Goal: Task Accomplishment & Management: Manage account settings

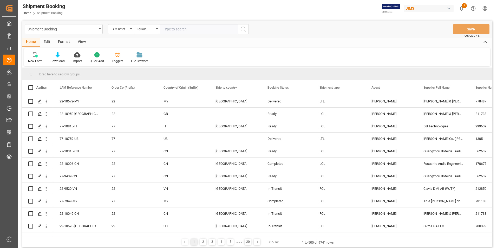
click at [193, 30] on input "text" at bounding box center [199, 29] width 78 height 10
type input "22-10560-GB"
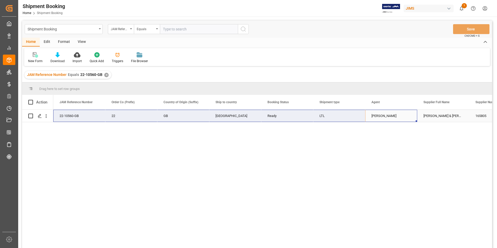
drag, startPoint x: 407, startPoint y: 116, endPoint x: 73, endPoint y: 115, distance: 334.6
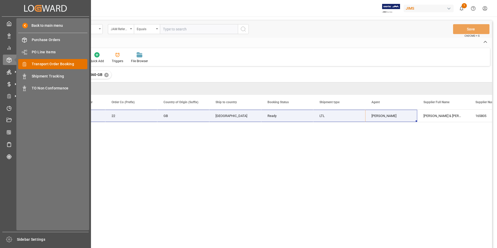
click at [61, 61] on span "Transport Order Booking" at bounding box center [60, 63] width 56 height 5
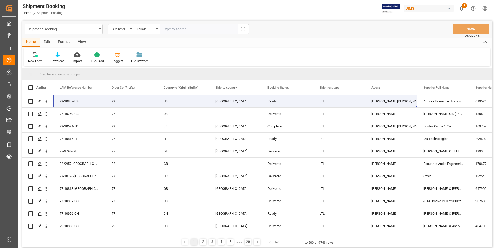
click at [184, 29] on input "text" at bounding box center [199, 29] width 78 height 10
paste input "77-10872-GB"
type input "77-10872-GB"
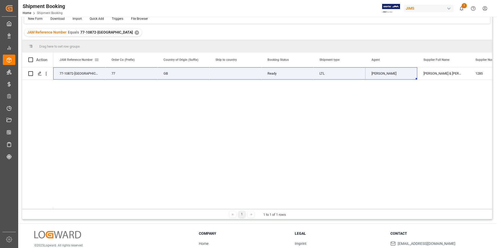
scroll to position [25, 0]
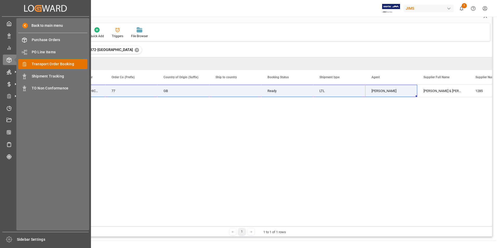
click at [68, 64] on span "Transport Order Booking" at bounding box center [60, 63] width 56 height 5
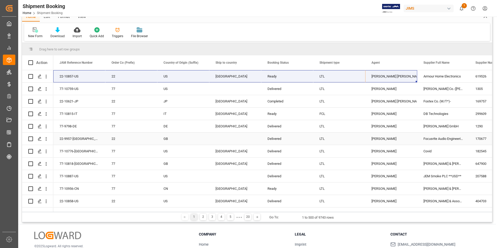
scroll to position [25, 0]
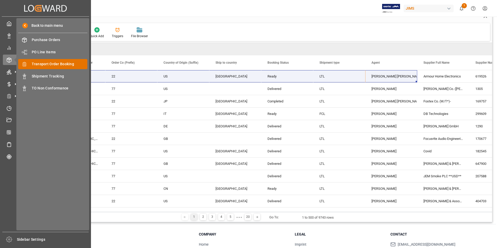
click at [74, 63] on span "Transport Order Booking" at bounding box center [60, 63] width 56 height 5
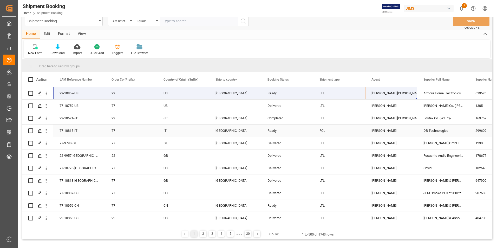
scroll to position [0, 0]
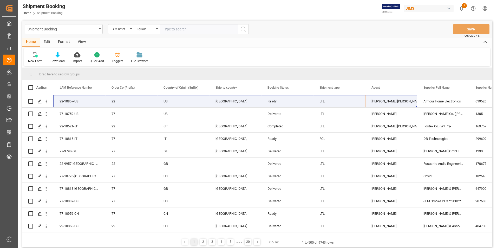
click at [190, 28] on input "text" at bounding box center [199, 29] width 78 height 10
paste input "22-10950-[GEOGRAPHIC_DATA]"
type input "22-10950-[GEOGRAPHIC_DATA]"
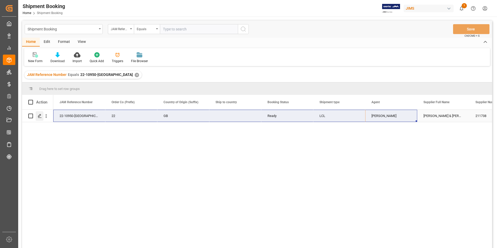
click at [37, 114] on div "Press SPACE to select this row." at bounding box center [40, 116] width 8 height 10
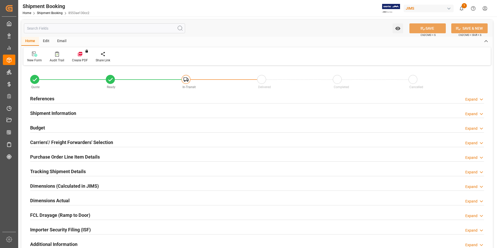
type input "3572.9802"
type input "686.2512"
type input "5718.76"
click at [42, 127] on h2 "Budget" at bounding box center [37, 127] width 15 height 7
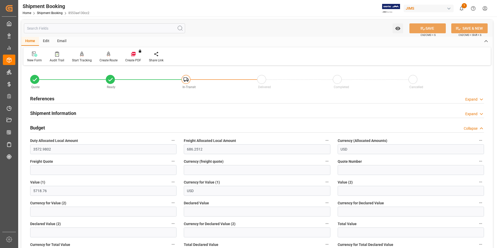
click at [41, 98] on h2 "References" at bounding box center [42, 98] width 24 height 7
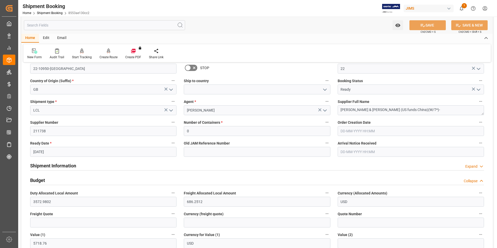
scroll to position [104, 0]
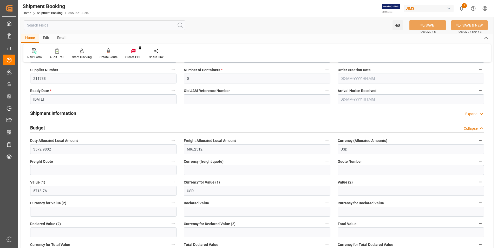
click at [60, 113] on h2 "Shipment Information" at bounding box center [53, 113] width 46 height 7
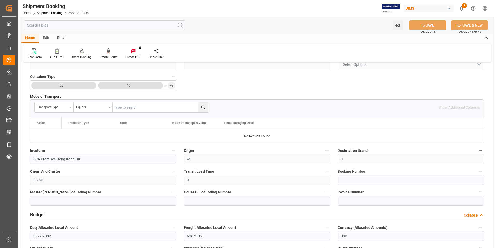
scroll to position [234, 0]
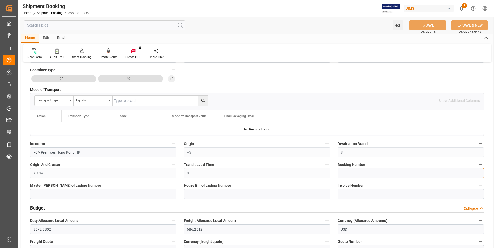
click at [361, 172] on input at bounding box center [411, 173] width 146 height 10
paste input "884193284985"
type input "884193284985"
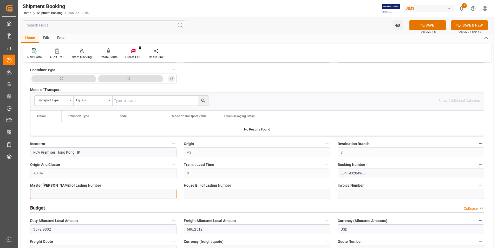
click at [77, 195] on input at bounding box center [103, 194] width 146 height 10
paste input "884193284985"
type input "884193284985"
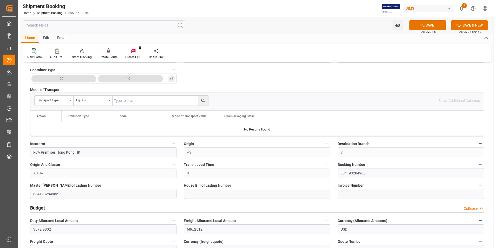
click at [189, 193] on input at bounding box center [257, 194] width 146 height 10
paste input "884193284985"
type input "884193284985"
click at [426, 27] on button "SAVE" at bounding box center [428, 25] width 36 height 10
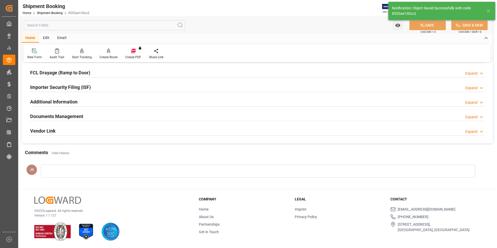
scroll to position [0, 0]
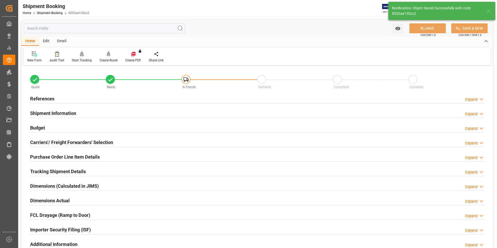
click at [39, 127] on h2 "Budget" at bounding box center [37, 127] width 15 height 7
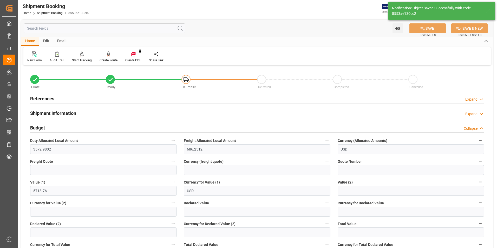
click at [39, 127] on h2 "Budget" at bounding box center [37, 127] width 15 height 7
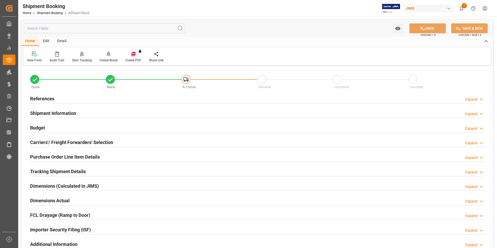
click at [39, 127] on h2 "Budget" at bounding box center [37, 127] width 15 height 7
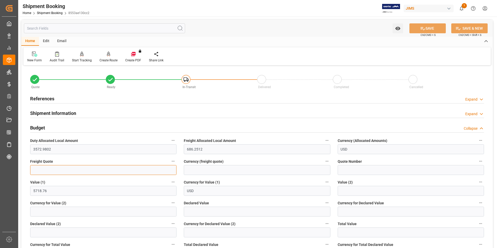
click at [47, 171] on input "text" at bounding box center [103, 170] width 146 height 10
type input "830"
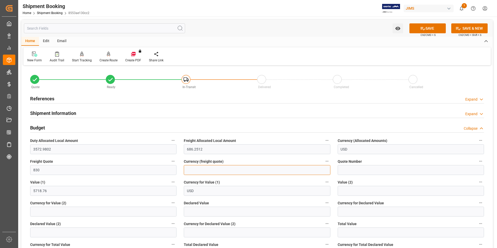
click at [203, 173] on input at bounding box center [257, 170] width 146 height 10
type input "usd"
click at [424, 29] on icon at bounding box center [422, 28] width 5 height 5
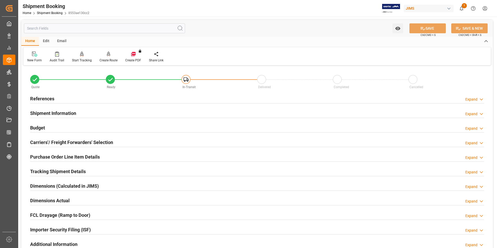
click at [59, 141] on h2 "Carriers'/ Freight Forwarders' Selection" at bounding box center [71, 142] width 83 height 7
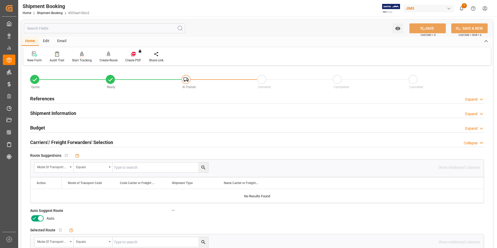
click at [34, 217] on icon at bounding box center [34, 218] width 6 height 6
click at [0, 0] on input "checkbox" at bounding box center [0, 0] width 0 height 0
click at [429, 30] on button "SAVE" at bounding box center [428, 28] width 36 height 10
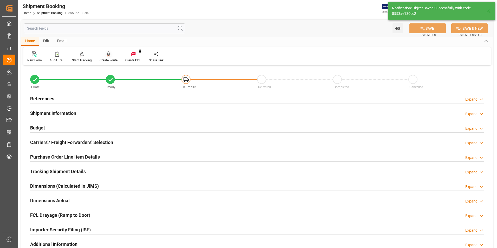
click at [107, 58] on div "Create Route" at bounding box center [109, 60] width 18 height 5
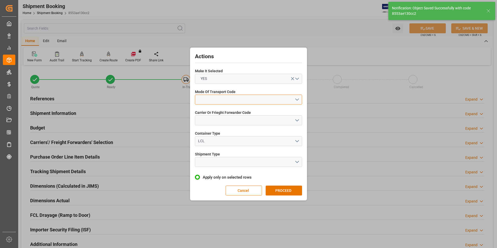
click at [238, 100] on button "open menu" at bounding box center [248, 100] width 107 height 10
click at [234, 112] on div "2- COURIER AIR" at bounding box center [248, 111] width 107 height 11
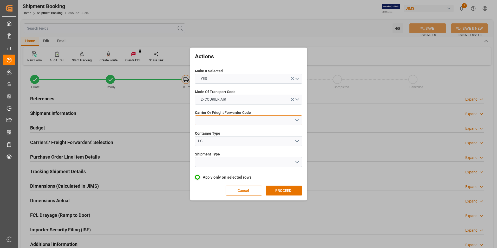
click at [234, 119] on button "open menu" at bounding box center [248, 120] width 107 height 10
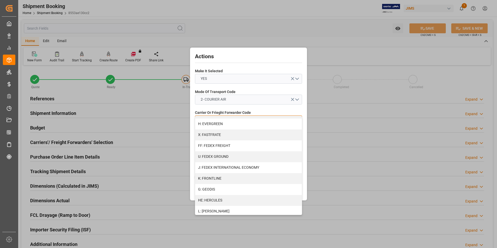
scroll to position [130, 0]
click at [233, 166] on div "J: FEDEX INTERNATIONAL ECONOMY" at bounding box center [248, 166] width 107 height 11
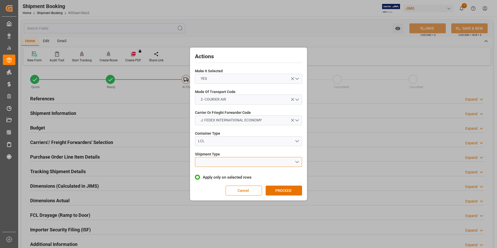
click at [225, 162] on button "open menu" at bounding box center [248, 162] width 107 height 10
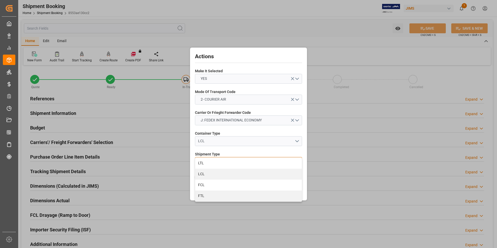
click at [225, 162] on div "LTL" at bounding box center [248, 163] width 107 height 11
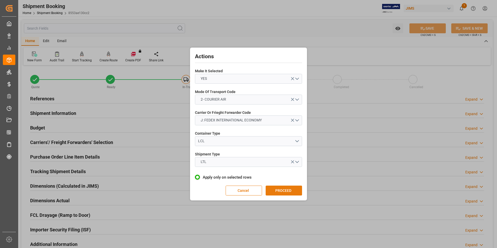
click at [271, 189] on button "PROCEED" at bounding box center [284, 191] width 36 height 10
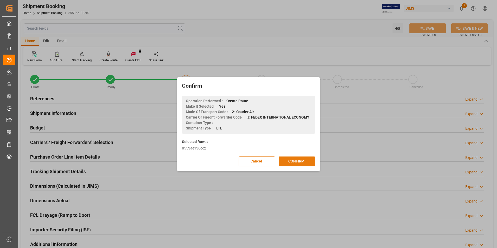
click at [291, 157] on button "CONFIRM" at bounding box center [297, 162] width 36 height 10
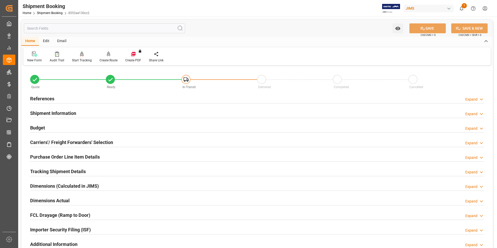
click at [49, 201] on h2 "Dimensions Actual" at bounding box center [50, 200] width 40 height 7
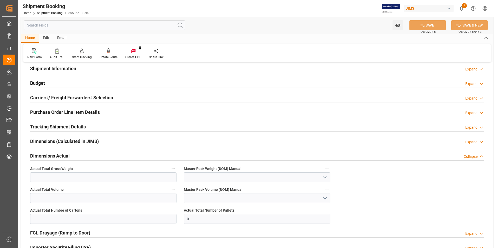
scroll to position [52, 0]
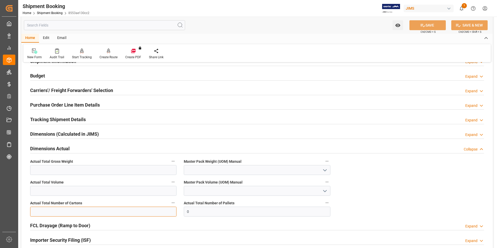
click at [70, 209] on input "text" at bounding box center [103, 212] width 146 height 10
type input "5"
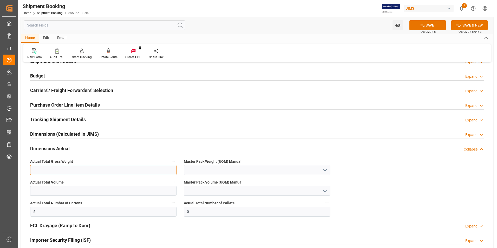
click at [49, 169] on input "text" at bounding box center [103, 170] width 146 height 10
type input "58.3"
click at [206, 168] on input at bounding box center [257, 170] width 146 height 10
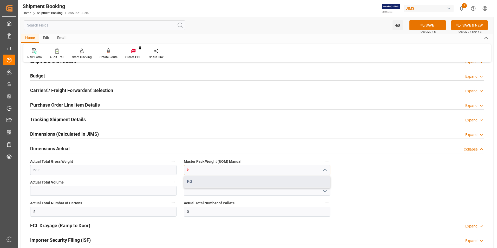
click at [218, 184] on div "KG" at bounding box center [257, 182] width 146 height 12
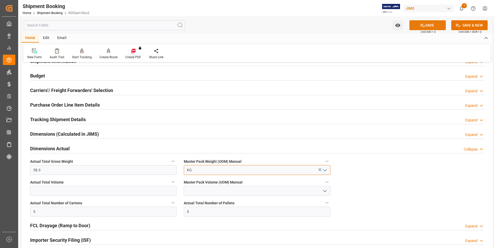
type input "KG"
click at [426, 26] on button "SAVE" at bounding box center [428, 25] width 36 height 10
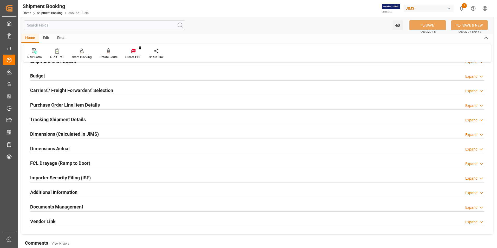
click at [51, 117] on h2 "Tracking Shipment Details" at bounding box center [58, 119] width 56 height 7
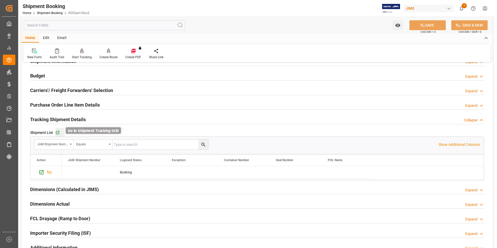
click at [58, 131] on icon "button" at bounding box center [57, 132] width 3 height 3
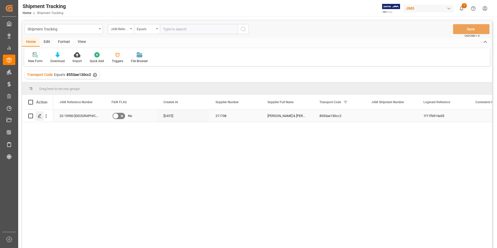
click at [39, 113] on div "Press SPACE to select this row." at bounding box center [40, 116] width 8 height 10
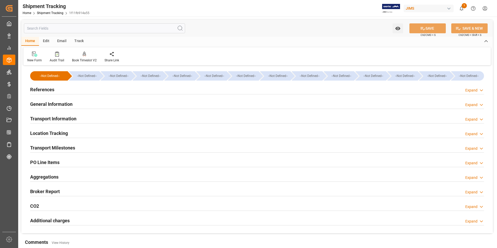
click at [44, 89] on h2 "References" at bounding box center [42, 89] width 24 height 7
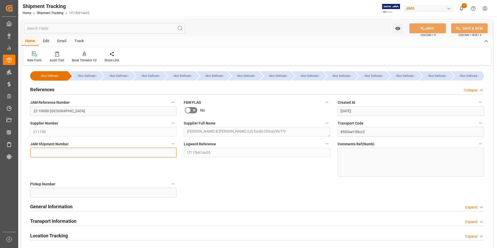
click at [72, 155] on input at bounding box center [103, 153] width 146 height 10
type input "72921"
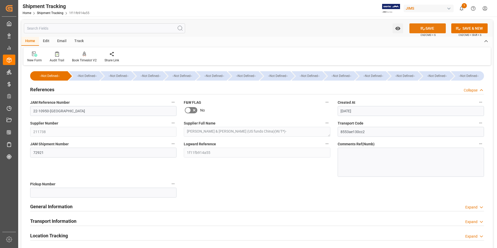
click at [417, 27] on button "SAVE" at bounding box center [428, 28] width 36 height 10
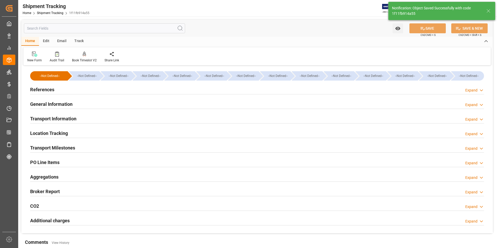
click at [64, 117] on h2 "Transport Information" at bounding box center [53, 118] width 46 height 7
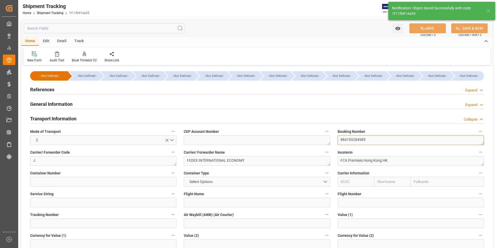
drag, startPoint x: 368, startPoint y: 140, endPoint x: 329, endPoint y: 140, distance: 39.3
click at [329, 140] on div "--Not Defined-- --Not Defined-- --Not Defined-- --Not Defined-- --Not Defined--…" at bounding box center [257, 244] width 472 height 354
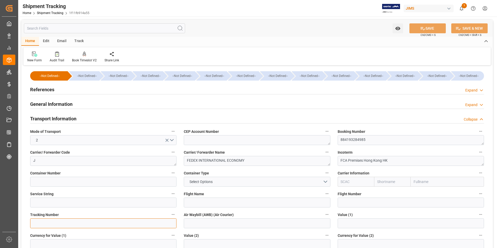
click at [96, 224] on input at bounding box center [103, 223] width 146 height 10
paste input "884193284985"
type input "884193284985"
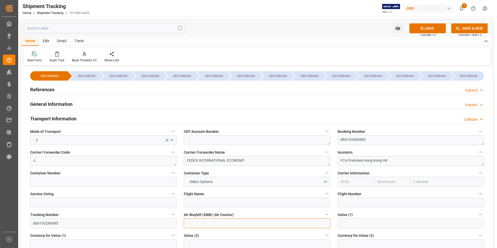
click at [200, 220] on input at bounding box center [257, 223] width 146 height 10
paste input "884193284985"
type input "884193284985"
click at [433, 28] on button "SAVE" at bounding box center [428, 28] width 36 height 10
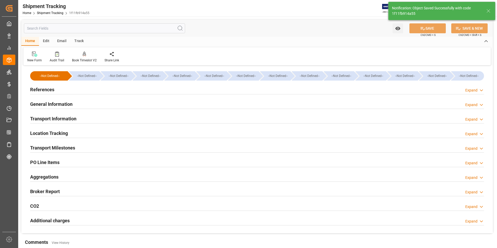
click at [48, 146] on h2 "Transport Milestones" at bounding box center [52, 147] width 45 height 7
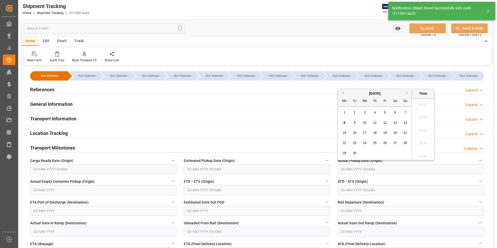
click at [353, 171] on input "text" at bounding box center [411, 169] width 146 height 10
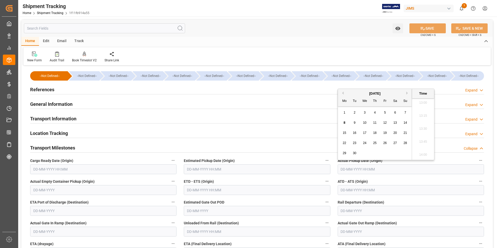
click at [345, 120] on div "8" at bounding box center [344, 123] width 7 height 6
type input "08-09-2025 00:00"
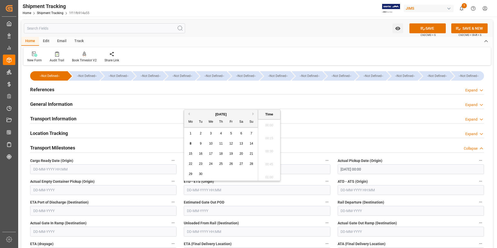
click at [241, 192] on input "text" at bounding box center [257, 190] width 146 height 10
click at [191, 143] on span "8" at bounding box center [191, 144] width 2 height 4
type input "08-09-2025 00:00"
click at [361, 190] on input "text" at bounding box center [411, 190] width 146 height 10
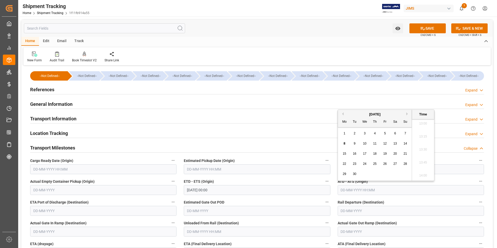
click at [344, 143] on span "8" at bounding box center [345, 144] width 2 height 4
type input "08-09-2025 00:00"
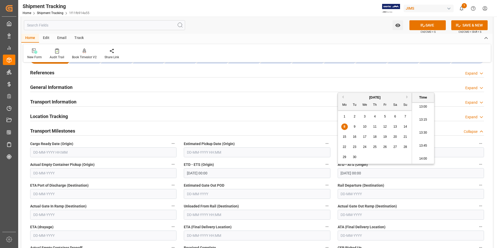
scroll to position [26, 0]
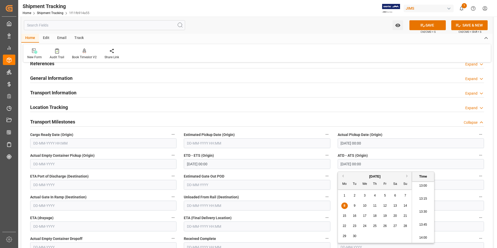
click at [212, 227] on input "text" at bounding box center [257, 227] width 146 height 10
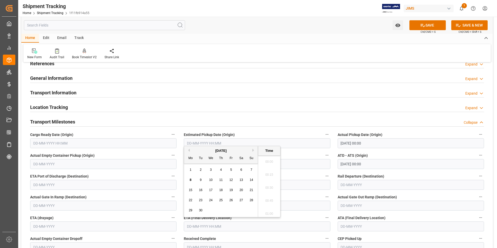
scroll to position [678, 0]
click at [185, 181] on div "September 2025 Mo Tu We Th Fr Sa Su 1 2 3 4 5 6 7 8 9 10 11 12 13 14 15 16 17 1…" at bounding box center [221, 181] width 74 height 71
click at [201, 189] on span "16" at bounding box center [200, 190] width 3 height 4
type input "16-09-2025 00:00"
click at [423, 27] on icon at bounding box center [423, 25] width 5 height 3
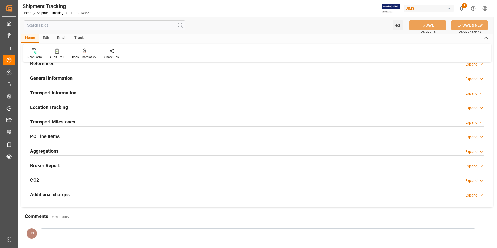
scroll to position [0, 0]
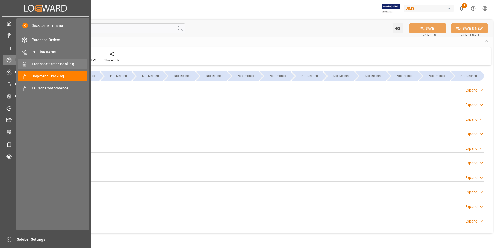
click at [63, 63] on span "Transport Order Booking" at bounding box center [60, 63] width 56 height 5
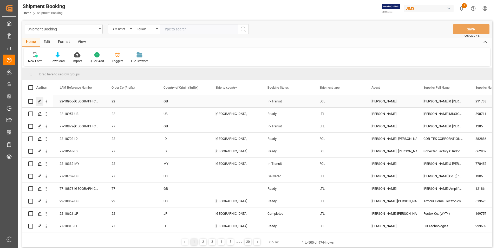
click at [40, 99] on div "Press SPACE to select this row." at bounding box center [40, 102] width 8 height 10
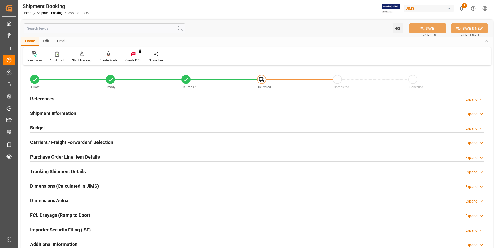
click at [41, 126] on h2 "Budget" at bounding box center [37, 127] width 15 height 7
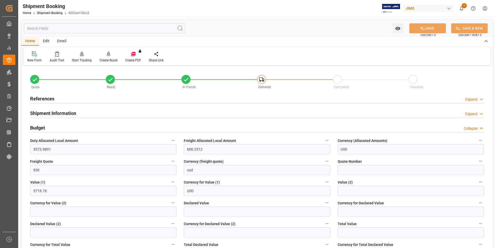
click at [41, 126] on h2 "Budget" at bounding box center [37, 127] width 15 height 7
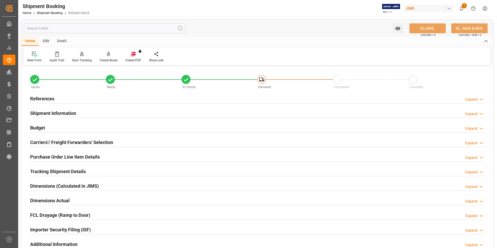
click at [42, 126] on h2 "Budget" at bounding box center [37, 127] width 15 height 7
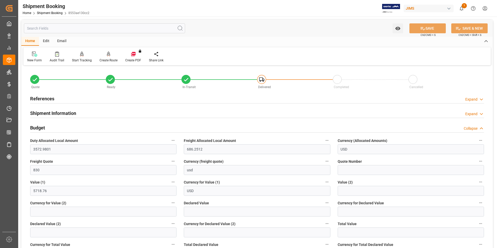
click at [42, 126] on h2 "Budget" at bounding box center [37, 127] width 15 height 7
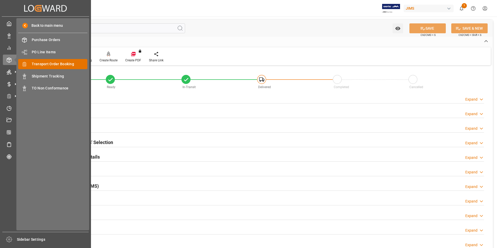
click at [78, 63] on span "Transport Order Booking" at bounding box center [60, 63] width 56 height 5
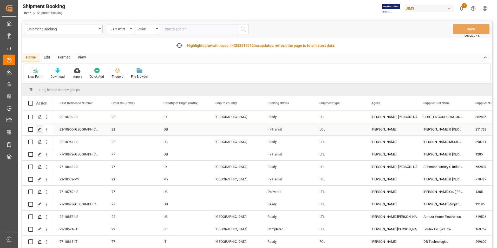
click at [39, 129] on icon "Press SPACE to select this row." at bounding box center [40, 129] width 4 height 4
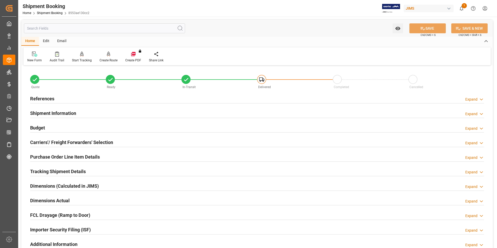
click at [37, 127] on h2 "Budget" at bounding box center [37, 127] width 15 height 7
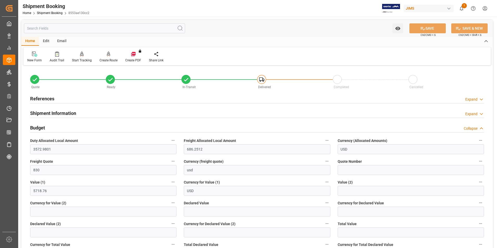
click at [37, 127] on h2 "Budget" at bounding box center [37, 127] width 15 height 7
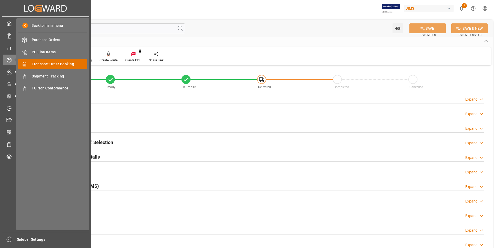
click at [62, 64] on span "Transport Order Booking" at bounding box center [60, 63] width 56 height 5
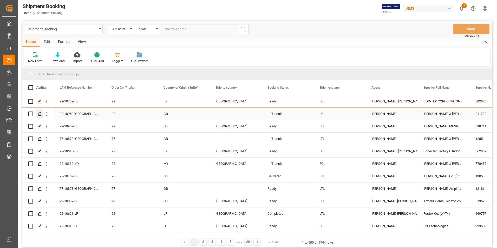
click at [40, 114] on icon "Press SPACE to select this row." at bounding box center [40, 114] width 4 height 4
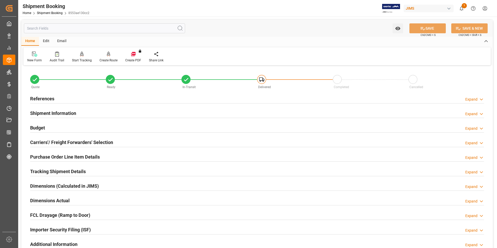
click at [37, 128] on h2 "Budget" at bounding box center [37, 127] width 15 height 7
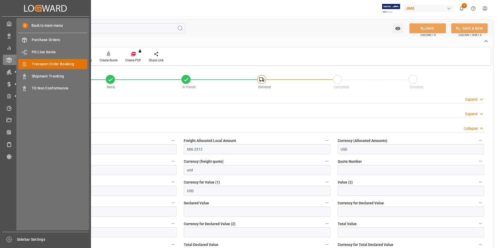
click at [72, 64] on span "Transport Order Booking" at bounding box center [60, 63] width 56 height 5
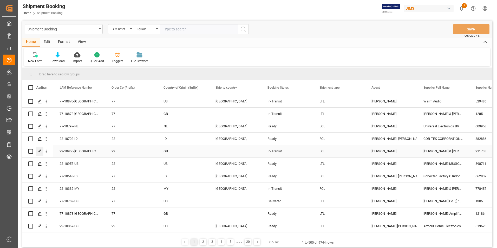
click at [38, 151] on icon "Press SPACE to select this row." at bounding box center [40, 151] width 4 height 4
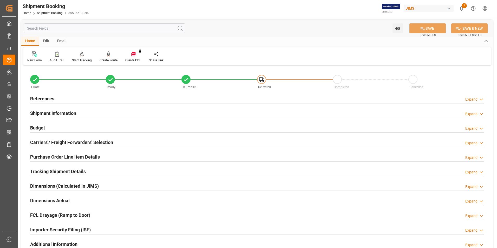
click at [34, 126] on h2 "Budget" at bounding box center [37, 127] width 15 height 7
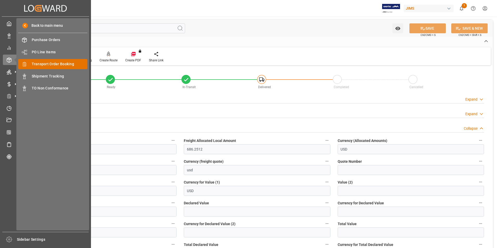
click at [49, 62] on span "Transport Order Booking" at bounding box center [60, 63] width 56 height 5
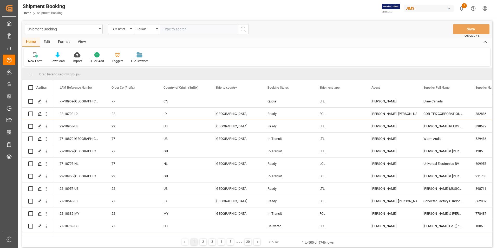
click at [255, 46] on div "Home Edit Format View" at bounding box center [257, 42] width 470 height 9
click at [181, 26] on input "text" at bounding box center [199, 29] width 78 height 10
paste input "22-10950-[GEOGRAPHIC_DATA]"
type input "22-10950-[GEOGRAPHIC_DATA]"
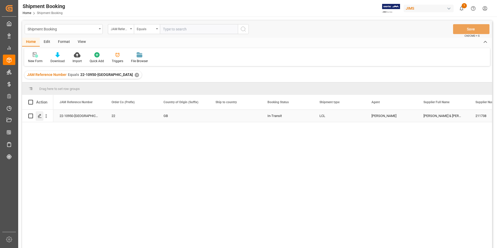
click at [40, 115] on icon "Press SPACE to select this row." at bounding box center [40, 116] width 4 height 4
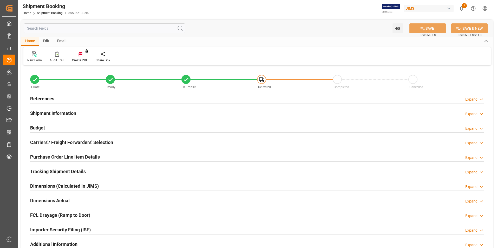
type input "3572.9801"
type input "686.2512"
type input "830"
type input "5718.76"
click at [36, 124] on h2 "Budget" at bounding box center [37, 127] width 15 height 7
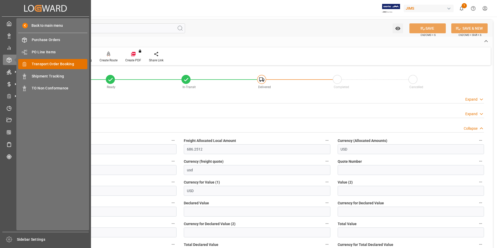
click at [50, 65] on span "Transport Order Booking" at bounding box center [60, 63] width 56 height 5
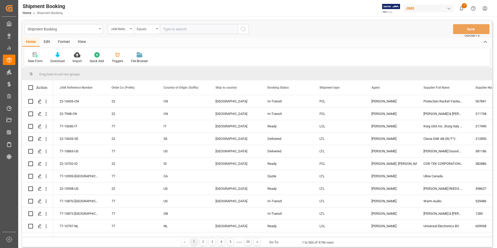
click at [174, 31] on input "text" at bounding box center [199, 29] width 78 height 10
paste input "884194120933"
type input "8"
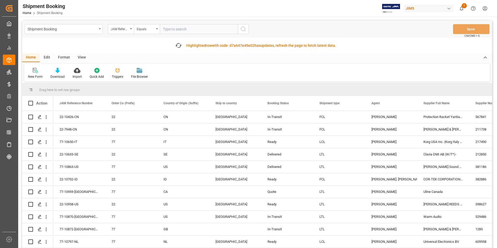
click at [180, 29] on input "text" at bounding box center [199, 29] width 78 height 10
paste input "22-10950-[GEOGRAPHIC_DATA]"
type input "22-10950-[GEOGRAPHIC_DATA]"
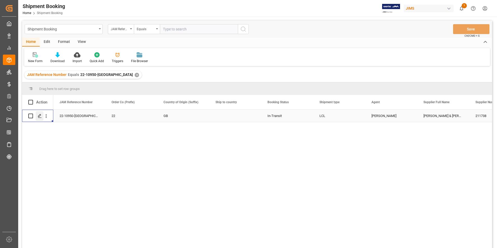
click at [41, 115] on polygon "Press SPACE to select this row." at bounding box center [39, 115] width 3 height 3
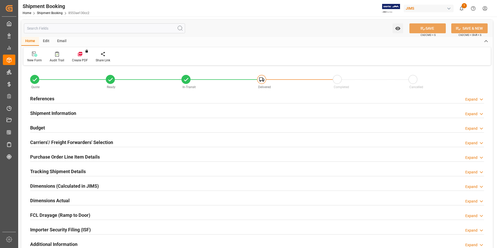
type input "17"
click at [38, 126] on h2 "Budget" at bounding box center [37, 127] width 15 height 7
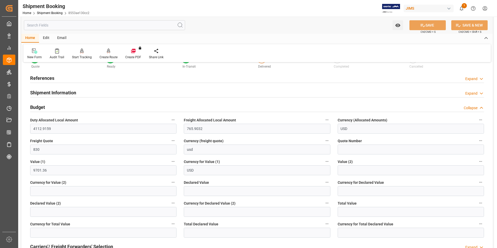
scroll to position [26, 0]
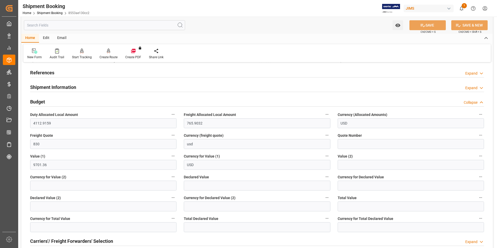
click at [41, 100] on h2 "Budget" at bounding box center [37, 101] width 15 height 7
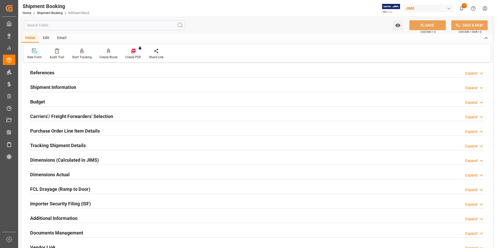
click at [51, 130] on h2 "Purchase Order Line Item Details" at bounding box center [65, 130] width 70 height 7
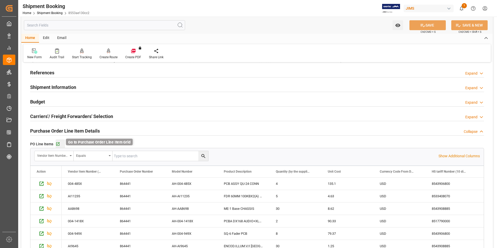
click at [58, 143] on icon "button" at bounding box center [57, 143] width 3 height 3
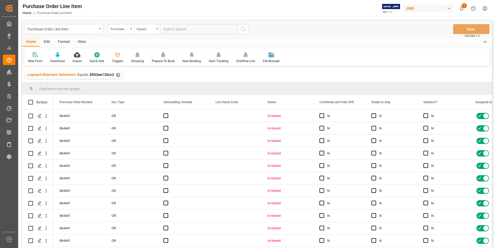
click at [80, 40] on div "View" at bounding box center [82, 42] width 16 height 9
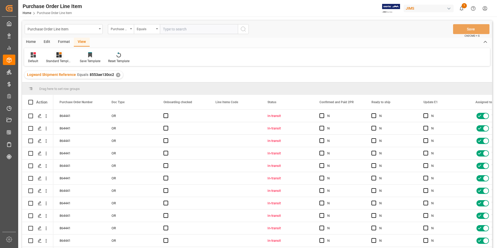
click at [52, 60] on div "Standard Templates" at bounding box center [59, 61] width 26 height 5
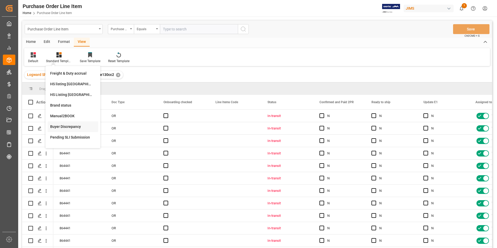
click at [66, 125] on div "Buyer Discrepancy" at bounding box center [73, 126] width 46 height 5
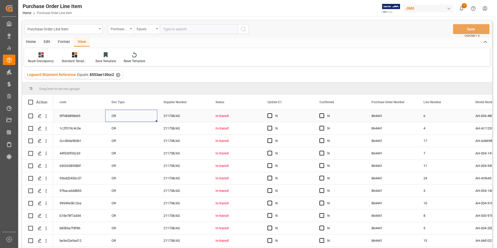
click at [129, 115] on div "OR" at bounding box center [131, 116] width 52 height 12
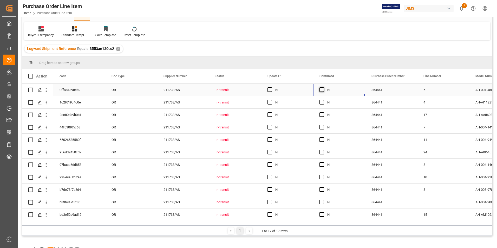
click at [321, 90] on span "Press SPACE to select this row." at bounding box center [322, 89] width 5 height 5
click at [323, 87] on input "Press SPACE to select this row." at bounding box center [323, 87] width 0 height 0
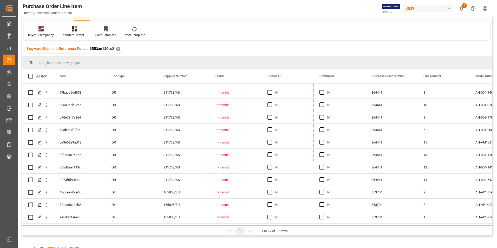
scroll to position [74, 0]
drag, startPoint x: 365, startPoint y: 96, endPoint x: 361, endPoint y: 214, distance: 118.4
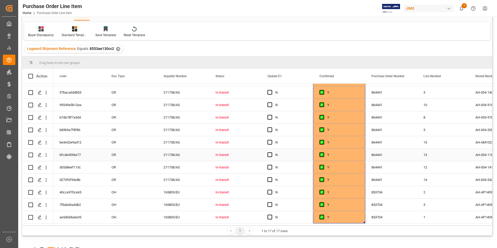
scroll to position [21, 0]
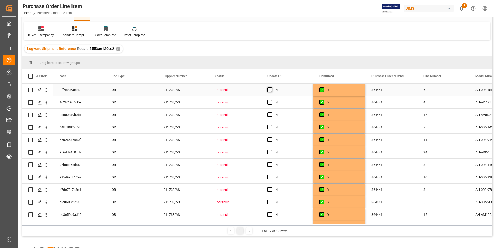
click at [271, 87] on span "Press SPACE to select this row." at bounding box center [270, 89] width 5 height 5
click at [271, 87] on input "Press SPACE to select this row." at bounding box center [271, 87] width 0 height 0
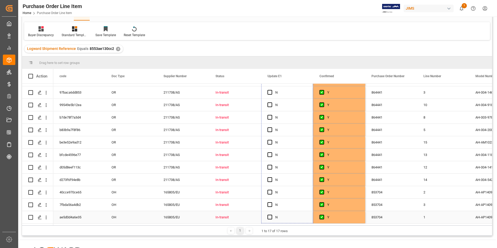
drag, startPoint x: 312, startPoint y: 95, endPoint x: 306, endPoint y: 218, distance: 123.4
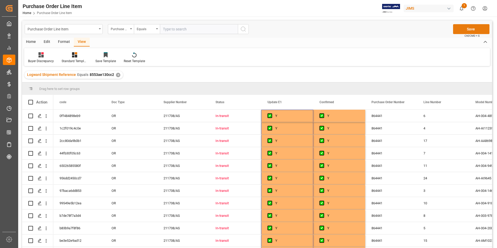
click at [477, 26] on button "Save" at bounding box center [471, 29] width 36 height 10
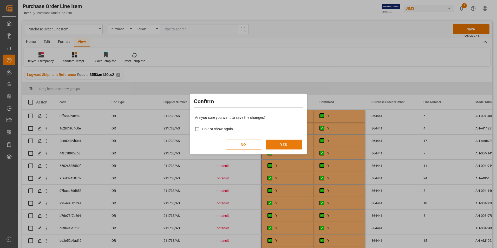
click at [292, 145] on button "YES" at bounding box center [284, 145] width 36 height 10
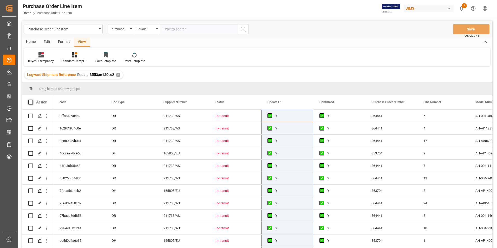
click at [30, 102] on span at bounding box center [30, 102] width 5 height 5
click at [32, 100] on input "checkbox" at bounding box center [32, 100] width 0 height 0
checkbox input "true"
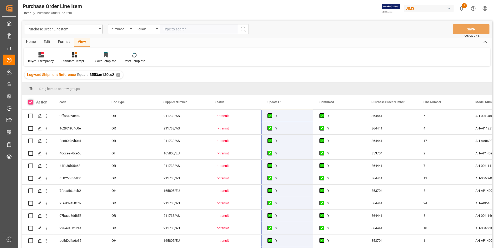
checkbox input "true"
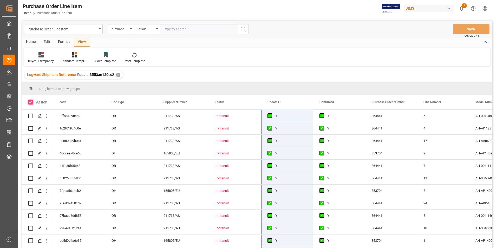
checkbox input "true"
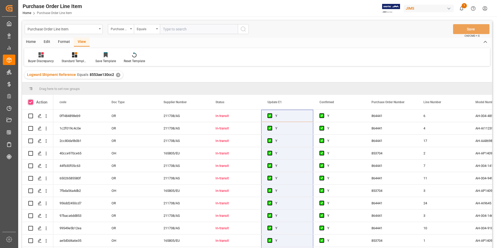
checkbox input "true"
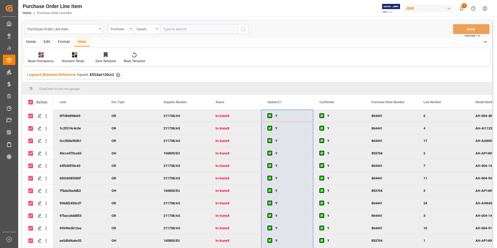
click at [34, 41] on div "Home" at bounding box center [31, 42] width 18 height 9
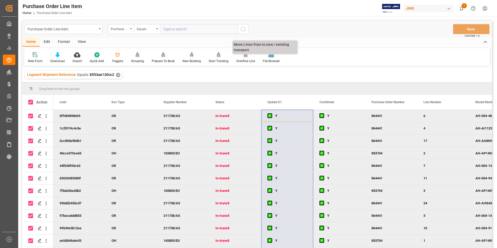
click at [236, 61] on div "Overflow Line" at bounding box center [245, 61] width 19 height 5
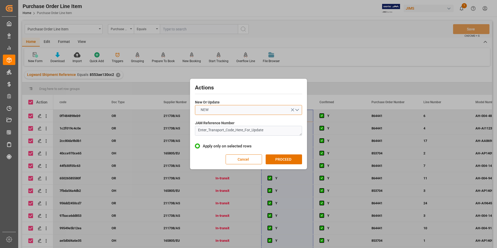
click at [228, 107] on button "NEW" at bounding box center [248, 110] width 107 height 10
click at [227, 120] on div "UPDATE" at bounding box center [248, 122] width 107 height 11
drag, startPoint x: 268, startPoint y: 131, endPoint x: 173, endPoint y: 127, distance: 95.2
click at [173, 127] on div "Actions New Or Update UPDATE JAM Reference Number Enter_Transport_Code_Here_For…" at bounding box center [248, 124] width 497 height 248
paste textarea "22-10950-[GEOGRAPHIC_DATA]"
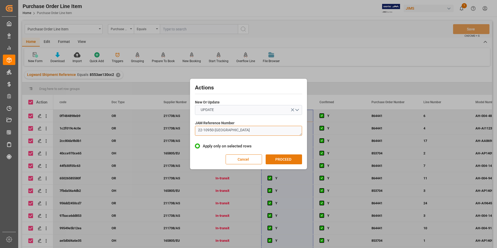
type textarea "22-10950-[GEOGRAPHIC_DATA]"
click at [275, 160] on button "PROCEED" at bounding box center [284, 159] width 36 height 10
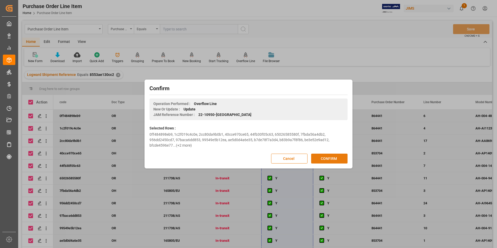
click at [314, 155] on button "CONFIRM" at bounding box center [329, 159] width 36 height 10
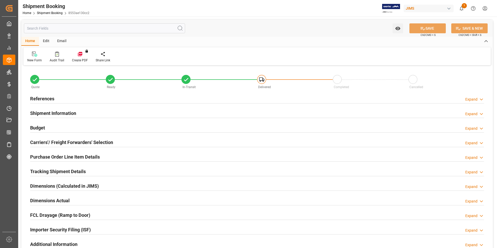
type input "17"
click at [60, 155] on h2 "Purchase Order Line Item Details" at bounding box center [65, 156] width 70 height 7
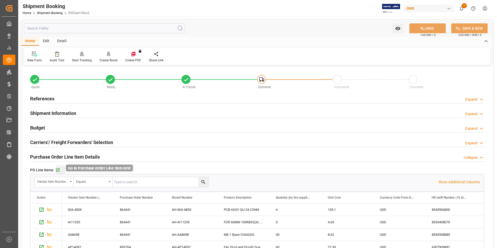
click at [60, 168] on icon "button" at bounding box center [58, 170] width 4 height 4
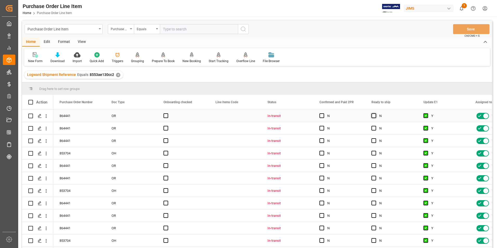
click at [374, 117] on span "Press SPACE to select this row." at bounding box center [374, 115] width 5 height 5
click at [375, 113] on input "Press SPACE to select this row." at bounding box center [375, 113] width 0 height 0
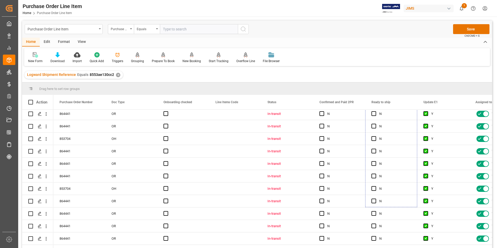
scroll to position [74, 0]
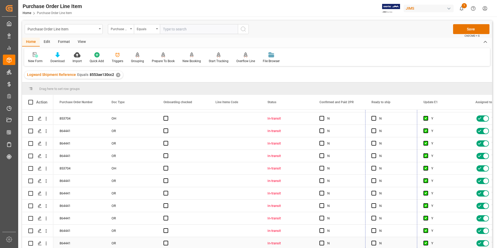
drag, startPoint x: 417, startPoint y: 121, endPoint x: 420, endPoint y: 245, distance: 123.8
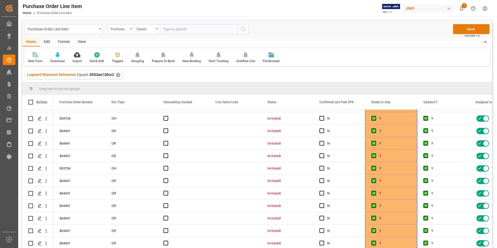
click at [466, 28] on button "Save" at bounding box center [471, 29] width 36 height 10
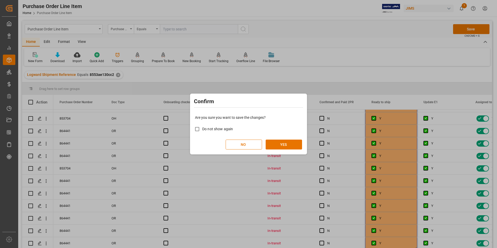
click at [279, 139] on div "Are you sure you want to save the changes? Do not show again NO YES" at bounding box center [248, 132] width 114 height 42
click at [277, 145] on button "YES" at bounding box center [284, 145] width 36 height 10
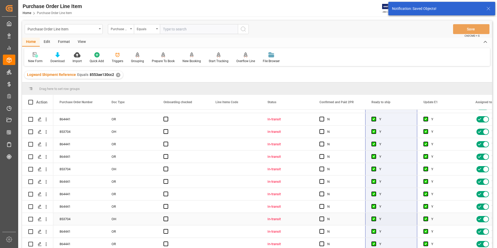
scroll to position [0, 0]
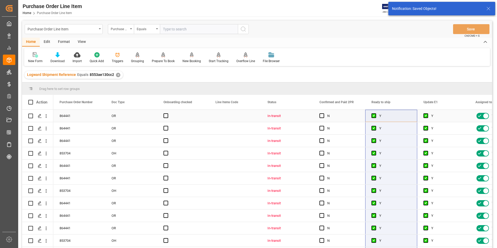
click at [236, 114] on div "Press SPACE to select this row." at bounding box center [235, 116] width 52 height 12
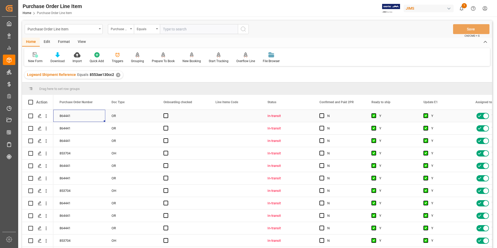
click at [67, 117] on div "864441" at bounding box center [79, 116] width 52 height 12
click at [85, 42] on div "View" at bounding box center [82, 42] width 16 height 9
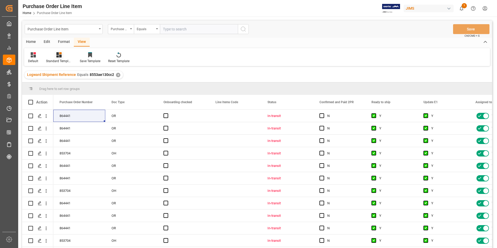
click at [49, 60] on div "Standard Templates" at bounding box center [59, 61] width 26 height 5
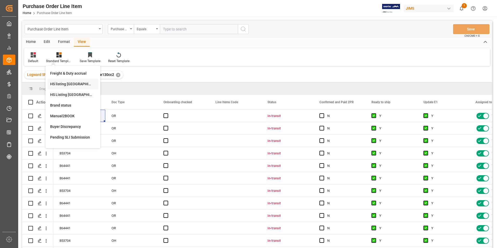
click at [64, 83] on div "HS listing USA" at bounding box center [73, 83] width 46 height 5
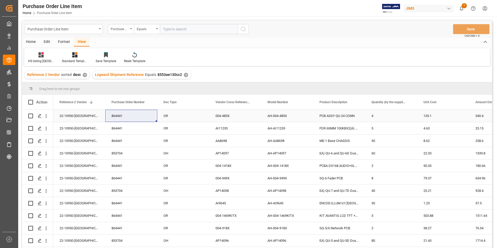
click at [74, 115] on div "22-10950-GB" at bounding box center [79, 116] width 52 height 12
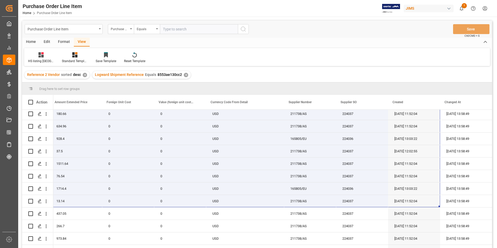
scroll to position [74, 0]
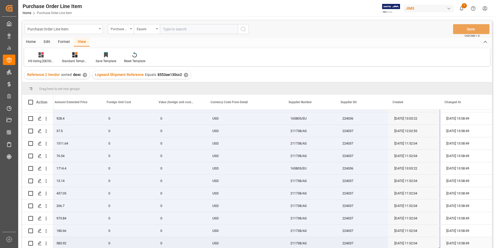
drag, startPoint x: 74, startPoint y: 112, endPoint x: 421, endPoint y: 236, distance: 369.3
click at [421, 236] on div "22-10950-GB 135.1 540.4 0 0 USD 211738/AS 224037 27-08-2025 11:52:04 08-09-2025…" at bounding box center [63, 143] width 858 height 212
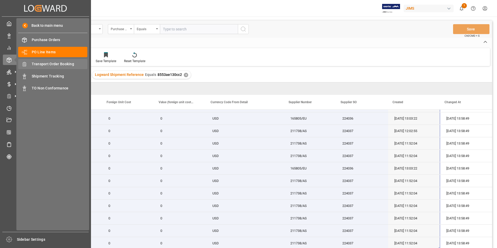
click at [68, 63] on span "Transport Order Booking" at bounding box center [60, 63] width 56 height 5
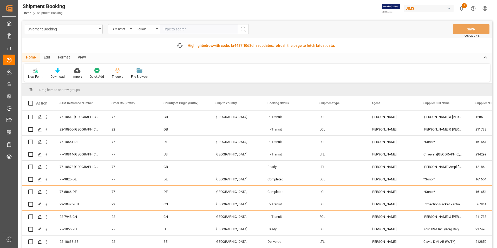
click at [169, 28] on input "text" at bounding box center [199, 29] width 78 height 10
paste input "77-10873-[GEOGRAPHIC_DATA]"
type input "77-10873-[GEOGRAPHIC_DATA]"
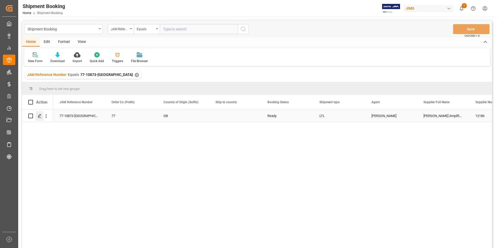
click at [41, 116] on icon "Press SPACE to select this row." at bounding box center [40, 116] width 4 height 4
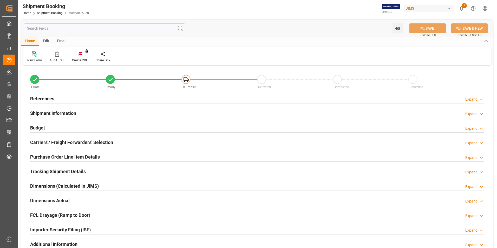
type input "-11"
click at [52, 110] on h2 "Shipment Information" at bounding box center [53, 113] width 46 height 7
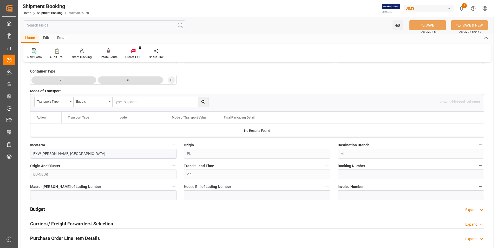
scroll to position [130, 0]
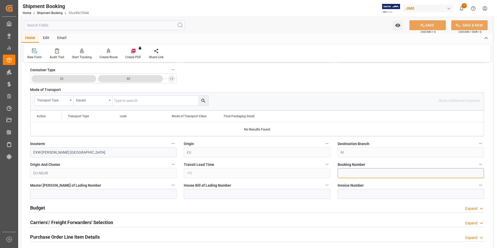
click at [359, 169] on input at bounding box center [411, 173] width 146 height 10
paste input "884194120933"
type input "884194120933"
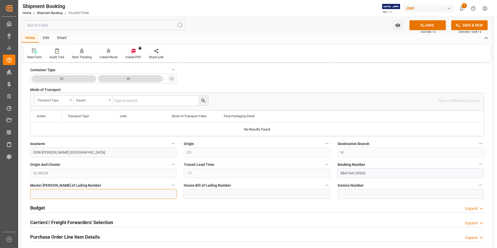
click at [111, 194] on input at bounding box center [103, 194] width 146 height 10
paste input "884194120933"
type input "884194120933"
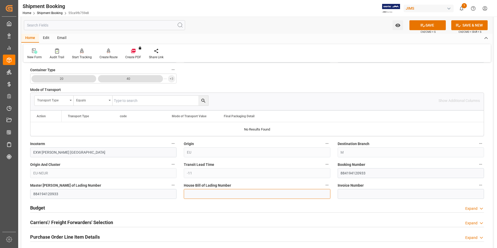
click at [199, 193] on input at bounding box center [257, 194] width 146 height 10
paste input "884194120933"
type input "884194120933"
click at [424, 26] on icon at bounding box center [423, 25] width 5 height 3
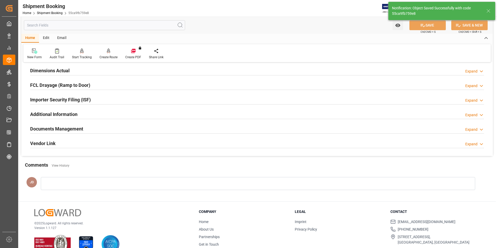
scroll to position [0, 0]
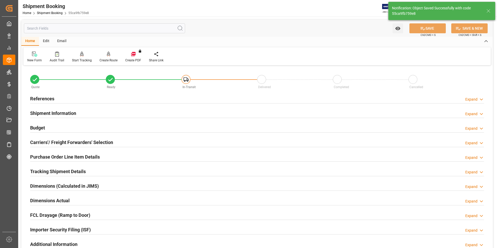
click at [41, 125] on h2 "Budget" at bounding box center [37, 127] width 15 height 7
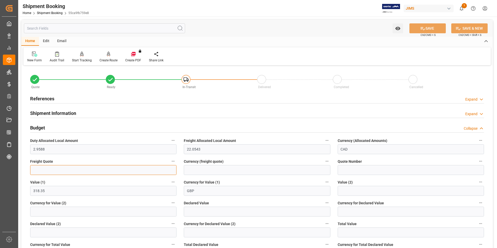
click at [69, 173] on input "text" at bounding box center [103, 170] width 146 height 10
type input "400"
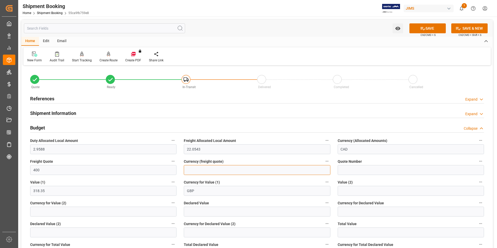
click at [194, 171] on input at bounding box center [257, 170] width 146 height 10
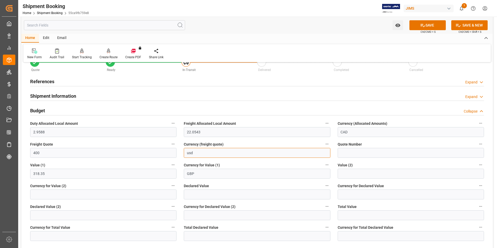
scroll to position [26, 0]
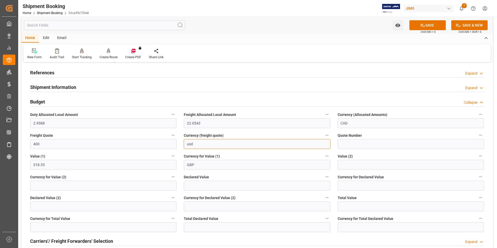
type input "usd"
click at [208, 186] on input "text" at bounding box center [257, 186] width 146 height 10
type input "321.23"
click at [348, 182] on input at bounding box center [411, 186] width 146 height 10
type input "GBP"
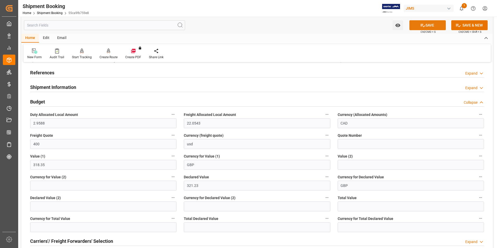
click at [423, 22] on button "SAVE" at bounding box center [428, 25] width 36 height 10
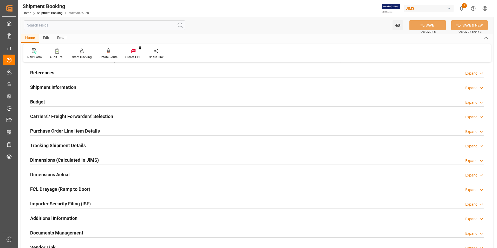
click at [45, 115] on h2 "Carriers'/ Freight Forwarders' Selection" at bounding box center [71, 116] width 83 height 7
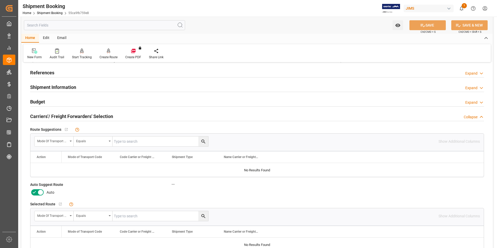
click at [35, 194] on icon at bounding box center [34, 192] width 6 height 6
click at [0, 0] on input "checkbox" at bounding box center [0, 0] width 0 height 0
click at [434, 26] on button "SAVE" at bounding box center [428, 25] width 36 height 10
click at [104, 57] on div "Create Route" at bounding box center [109, 57] width 18 height 5
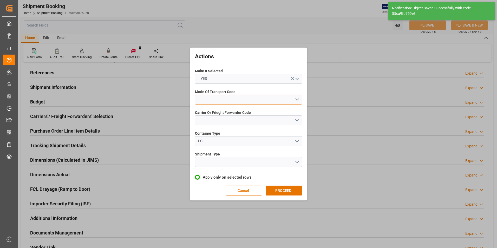
click at [209, 96] on button "open menu" at bounding box center [248, 100] width 107 height 10
click at [213, 111] on div "2- COURIER AIR" at bounding box center [248, 111] width 107 height 11
click at [221, 123] on button "open menu" at bounding box center [248, 120] width 107 height 10
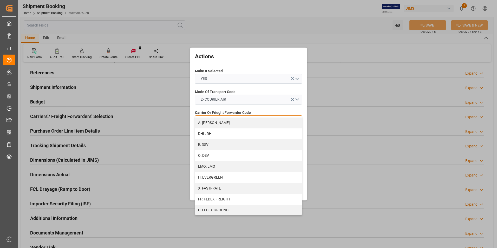
scroll to position [104, 0]
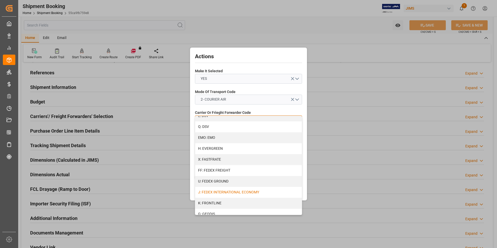
click at [227, 194] on div "J: FEDEX INTERNATIONAL ECONOMY" at bounding box center [248, 192] width 107 height 11
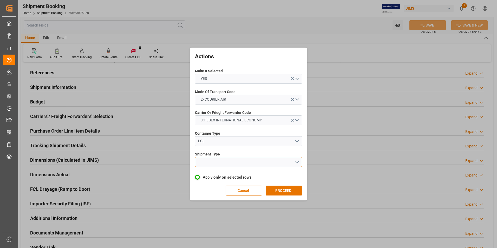
click at [230, 160] on button "open menu" at bounding box center [248, 162] width 107 height 10
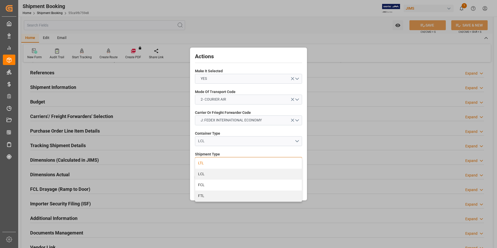
click at [228, 165] on div "LTL" at bounding box center [248, 163] width 107 height 11
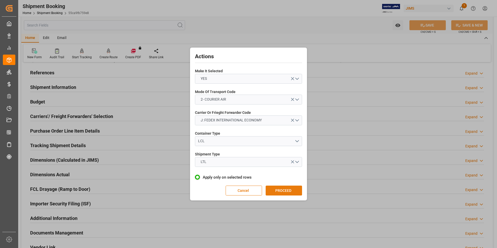
click at [274, 190] on button "PROCEED" at bounding box center [284, 191] width 36 height 10
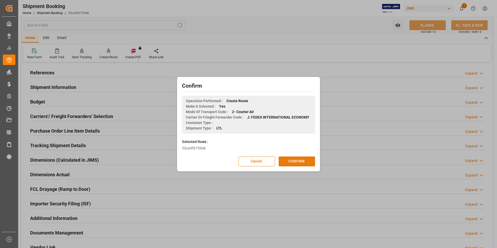
click at [300, 162] on button "CONFIRM" at bounding box center [297, 162] width 36 height 10
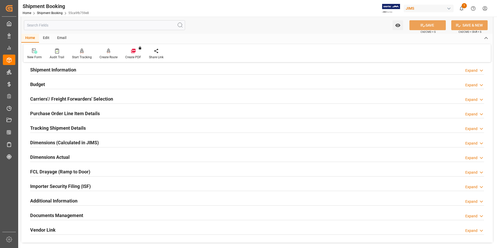
scroll to position [52, 0]
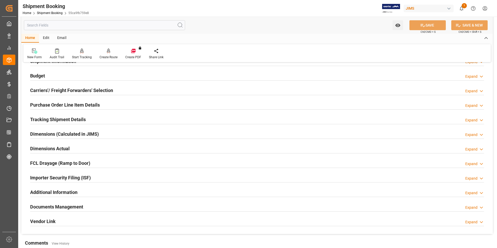
click at [43, 147] on h2 "Dimensions Actual" at bounding box center [50, 148] width 40 height 7
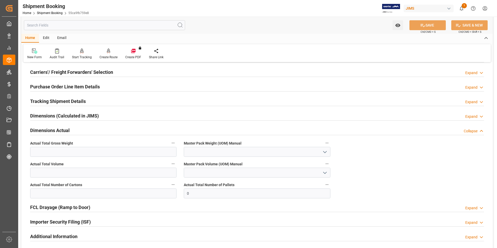
scroll to position [78, 0]
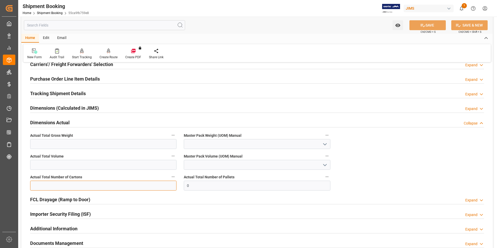
click at [53, 186] on input "text" at bounding box center [103, 186] width 146 height 10
type input "2"
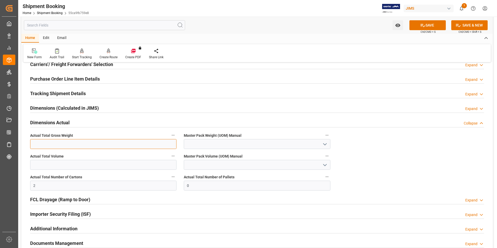
click at [53, 144] on input "text" at bounding box center [103, 144] width 146 height 10
type input "21"
click at [187, 145] on input at bounding box center [257, 144] width 146 height 10
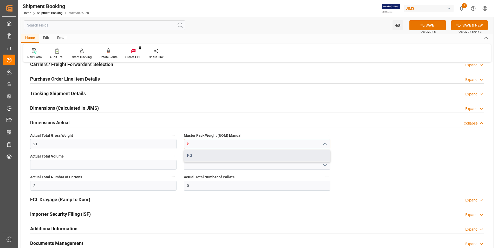
click at [197, 158] on div "KG" at bounding box center [257, 156] width 146 height 12
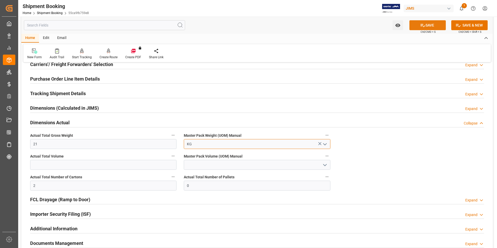
type input "KG"
click at [427, 24] on button "SAVE" at bounding box center [428, 25] width 36 height 10
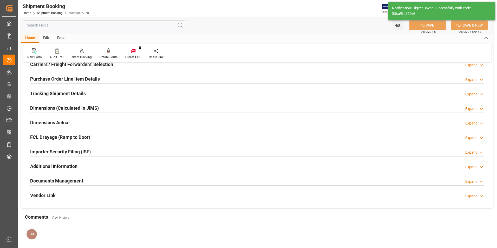
click at [46, 92] on h2 "Tracking Shipment Details" at bounding box center [58, 93] width 56 height 7
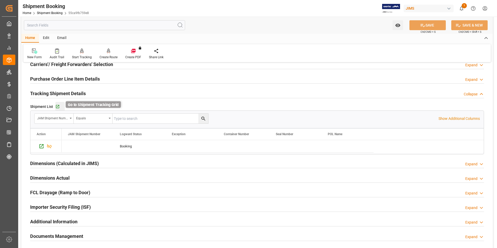
click at [56, 106] on icon "button" at bounding box center [57, 107] width 4 height 4
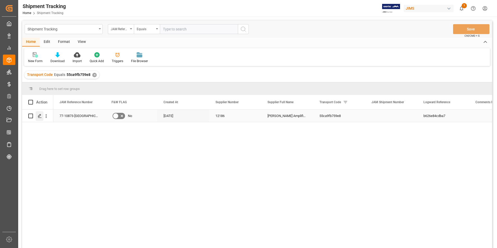
click at [40, 116] on icon "Press SPACE to select this row." at bounding box center [40, 116] width 4 height 4
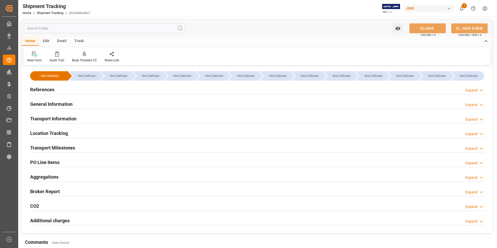
click at [42, 89] on h2 "References" at bounding box center [42, 89] width 24 height 7
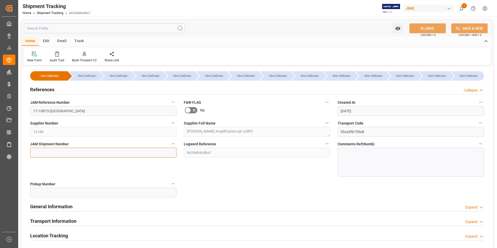
click at [51, 149] on input at bounding box center [103, 153] width 146 height 10
type input "72923"
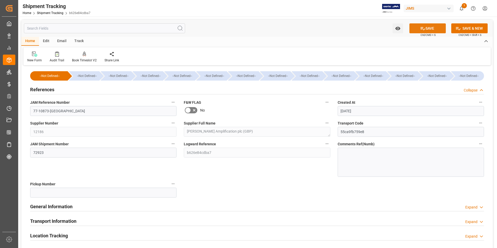
click at [426, 26] on button "SAVE" at bounding box center [428, 28] width 36 height 10
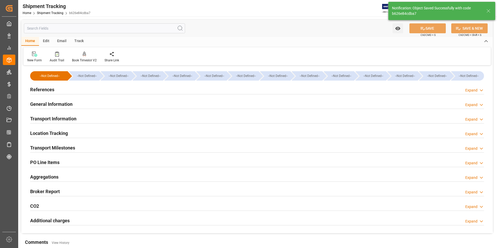
type input "GBP"
type input "318.35"
click at [51, 116] on h2 "Transport Information" at bounding box center [53, 118] width 46 height 7
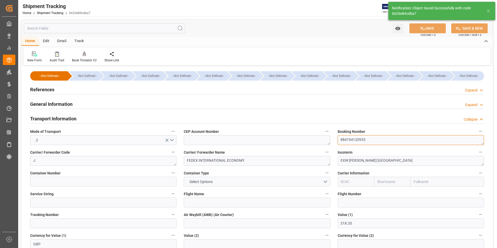
click at [367, 142] on textarea "884194120933" at bounding box center [411, 140] width 146 height 10
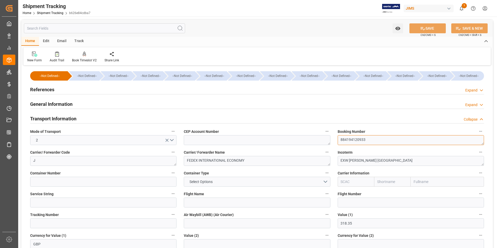
drag, startPoint x: 368, startPoint y: 140, endPoint x: 337, endPoint y: 139, distance: 31.2
click at [337, 139] on div "Booking Number 884194120933" at bounding box center [411, 136] width 154 height 21
click at [91, 222] on input at bounding box center [103, 223] width 146 height 10
paste input "884194120933"
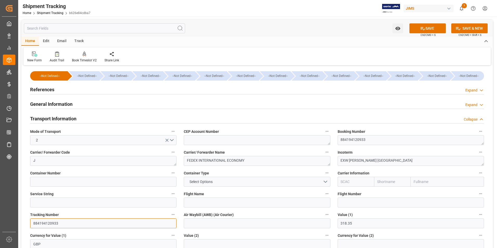
type input "884194120933"
click at [200, 225] on input at bounding box center [257, 223] width 146 height 10
paste input "884194120933"
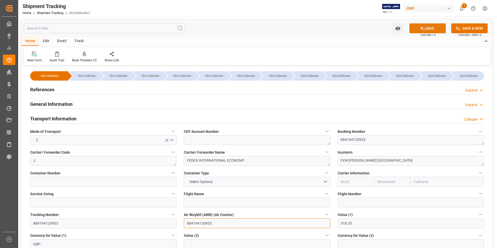
type input "884194120933"
click at [432, 29] on button "SAVE" at bounding box center [428, 28] width 36 height 10
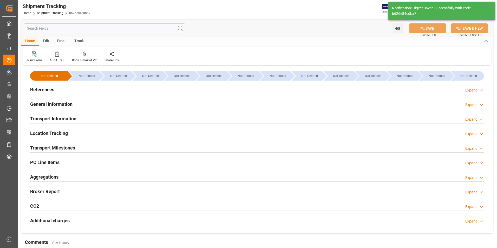
click at [56, 146] on h2 "Transport Milestones" at bounding box center [52, 147] width 45 height 7
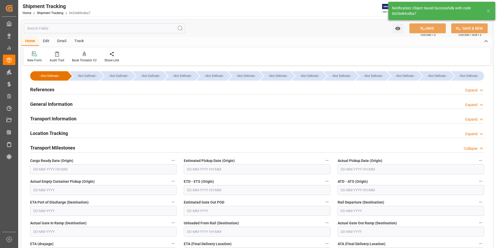
click at [372, 167] on input "text" at bounding box center [411, 169] width 146 height 10
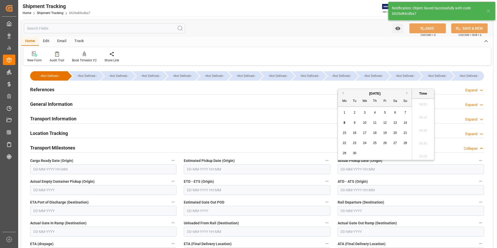
scroll to position [730, 0]
click at [344, 122] on span "8" at bounding box center [345, 123] width 2 height 4
type input "08-09-2025 00:00"
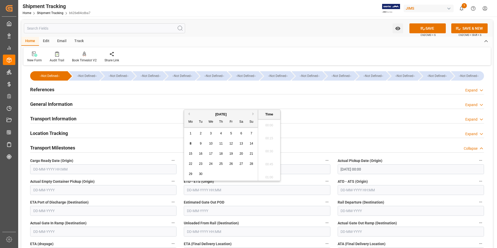
click at [222, 192] on input "text" at bounding box center [257, 190] width 146 height 10
click at [189, 142] on div "8" at bounding box center [190, 144] width 7 height 6
type input "08-09-2025 00:00"
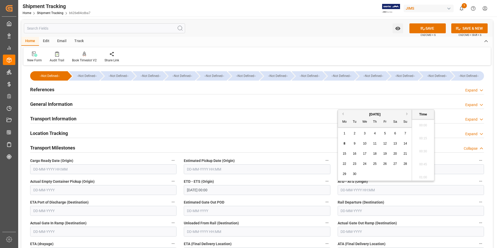
click at [351, 190] on input "text" at bounding box center [411, 190] width 146 height 10
click at [346, 142] on div "8" at bounding box center [344, 144] width 7 height 6
type input "08-09-2025 00:00"
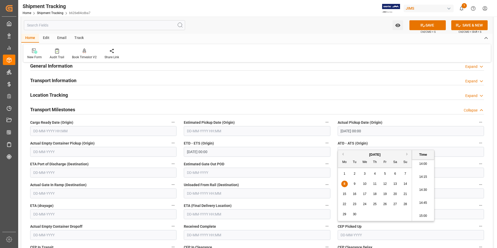
scroll to position [52, 0]
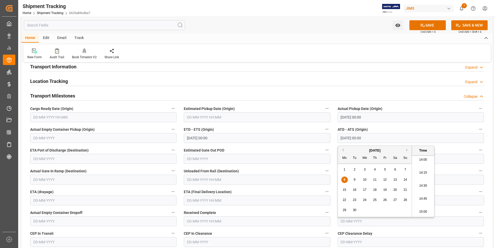
click at [213, 199] on input "text" at bounding box center [257, 201] width 146 height 10
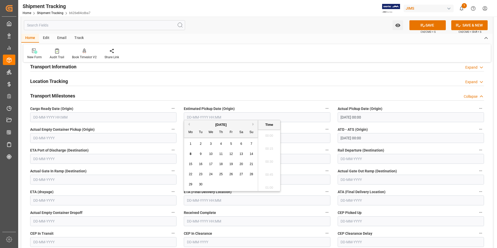
scroll to position [730, 0]
click at [187, 155] on div "8" at bounding box center [190, 154] width 7 height 6
click at [202, 163] on span "16" at bounding box center [200, 164] width 3 height 4
type input "16-09-2025 00:00"
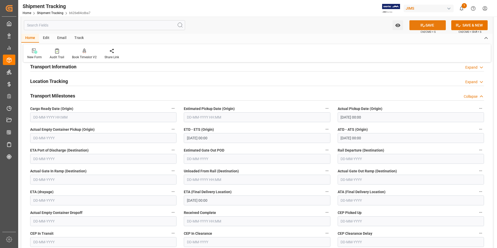
click at [422, 25] on icon at bounding box center [423, 25] width 5 height 3
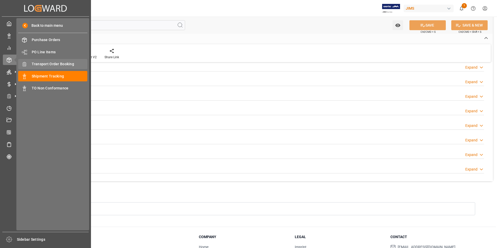
click at [58, 63] on span "Transport Order Booking" at bounding box center [60, 63] width 56 height 5
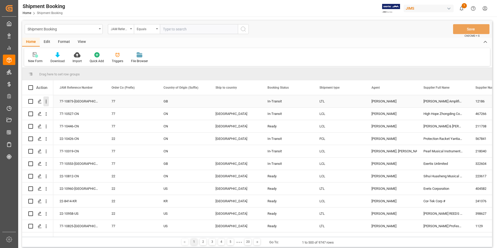
click at [43, 99] on icon "open menu" at bounding box center [45, 101] width 5 height 5
click at [40, 100] on icon "Press SPACE to select this row." at bounding box center [40, 101] width 4 height 4
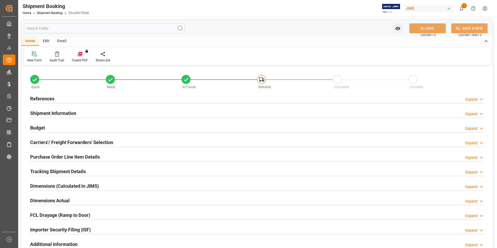
type input "14"
click at [45, 156] on h2 "Purchase Order Line Item Details" at bounding box center [65, 156] width 70 height 7
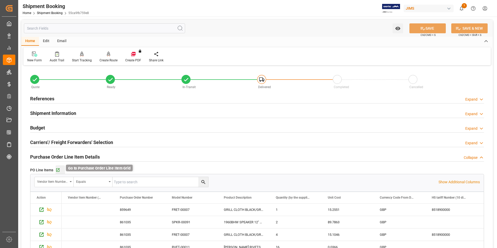
click at [56, 169] on icon "button" at bounding box center [58, 170] width 4 height 4
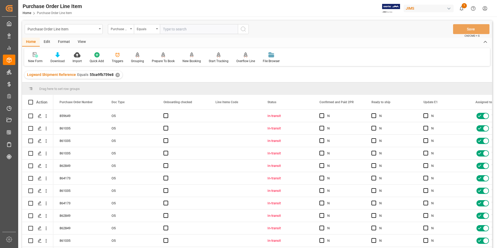
click at [80, 40] on div "View" at bounding box center [82, 42] width 16 height 9
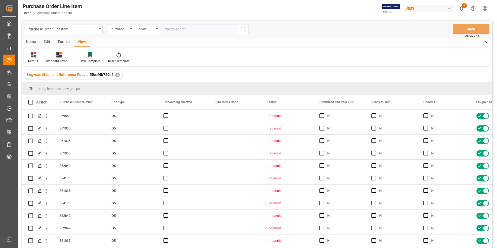
click at [63, 61] on div "Standard Templates" at bounding box center [59, 61] width 26 height 5
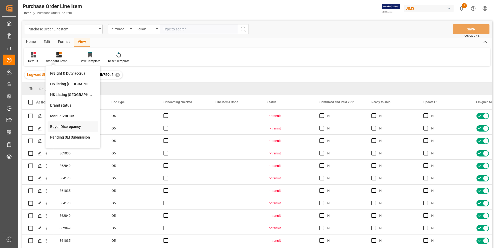
click at [67, 126] on div "Buyer Discrepancy" at bounding box center [73, 126] width 46 height 5
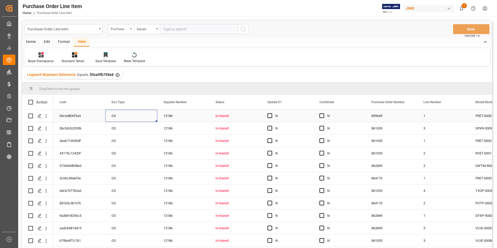
click at [126, 118] on div "O5" at bounding box center [131, 116] width 52 height 12
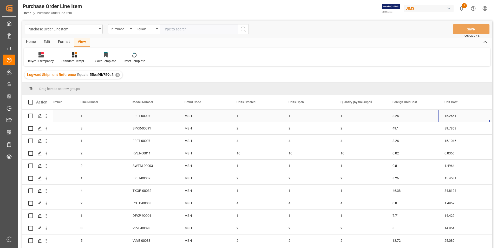
scroll to position [0, 395]
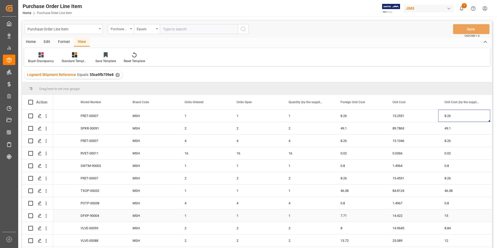
click at [363, 218] on div "7.71" at bounding box center [360, 216] width 52 height 12
click at [363, 218] on input "7.71" at bounding box center [361, 219] width 44 height 10
click at [463, 219] on div "15" at bounding box center [464, 216] width 52 height 12
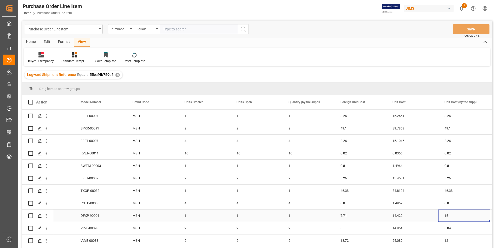
click at [463, 218] on div "15" at bounding box center [464, 216] width 52 height 12
drag, startPoint x: 463, startPoint y: 218, endPoint x: 465, endPoint y: 222, distance: 4.2
click at [465, 222] on input "15" at bounding box center [465, 219] width 44 height 10
type input "7.71"
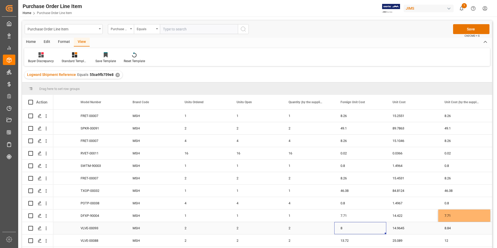
click at [366, 228] on div "8" at bounding box center [360, 228] width 52 height 12
click at [367, 228] on div "8" at bounding box center [360, 228] width 52 height 12
click at [368, 229] on input "8" at bounding box center [361, 231] width 44 height 10
click at [357, 226] on input "8" at bounding box center [361, 231] width 44 height 10
click at [358, 228] on input "8" at bounding box center [361, 231] width 44 height 10
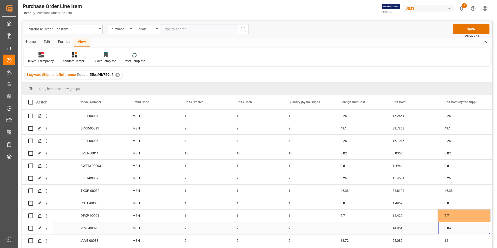
click at [457, 230] on div "8.84" at bounding box center [464, 228] width 52 height 12
click at [457, 230] on input "8.84" at bounding box center [465, 231] width 44 height 10
type input "8"
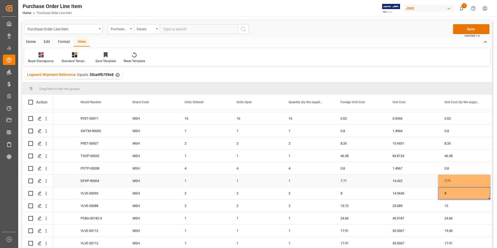
scroll to position [37, 0]
click at [355, 203] on div "13.72" at bounding box center [360, 206] width 52 height 12
click at [356, 202] on div "13.72" at bounding box center [360, 206] width 52 height 12
click at [356, 204] on input "13.72" at bounding box center [361, 209] width 44 height 10
click at [453, 205] on div "12" at bounding box center [464, 206] width 52 height 12
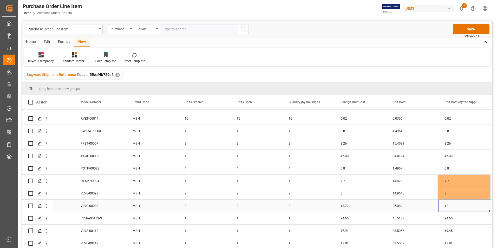
click at [453, 205] on div "12" at bounding box center [464, 206] width 52 height 12
click at [453, 205] on input "12" at bounding box center [465, 209] width 44 height 10
type input "13.72"
click at [353, 230] on div "17.91" at bounding box center [360, 231] width 52 height 12
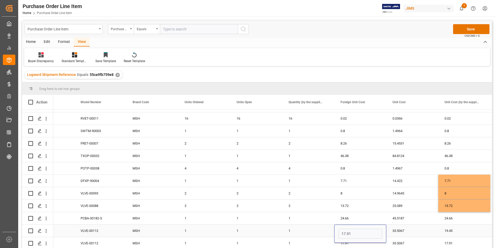
click at [464, 228] on div "19.45" at bounding box center [464, 231] width 52 height 12
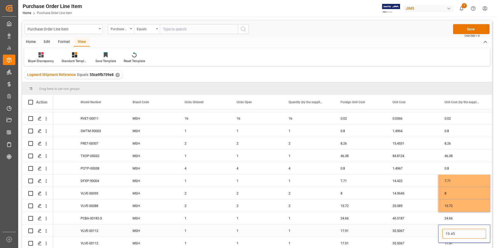
click at [464, 229] on input "19.45" at bounding box center [465, 234] width 44 height 10
paste input "7.91"
type input "17.91"
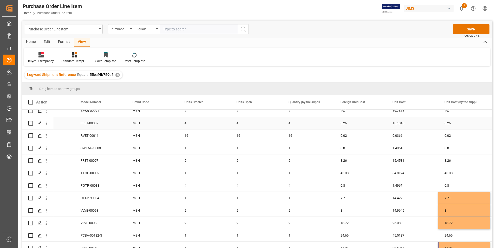
scroll to position [0, 0]
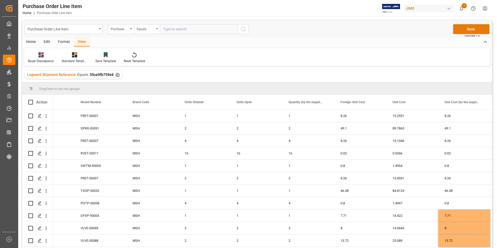
click at [467, 27] on button "Save" at bounding box center [471, 29] width 36 height 10
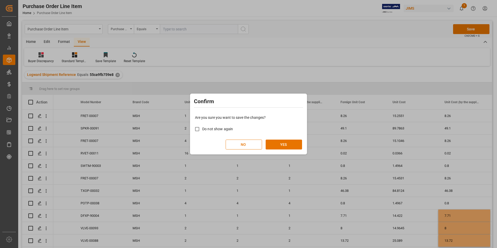
click at [279, 139] on div "Are you sure you want to save the changes? Do not show again NO YES" at bounding box center [248, 132] width 114 height 42
click at [278, 146] on button "YES" at bounding box center [284, 145] width 36 height 10
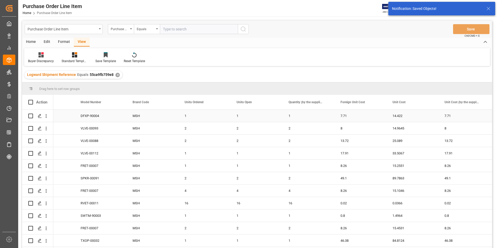
click at [374, 118] on div "7.71" at bounding box center [360, 116] width 52 height 12
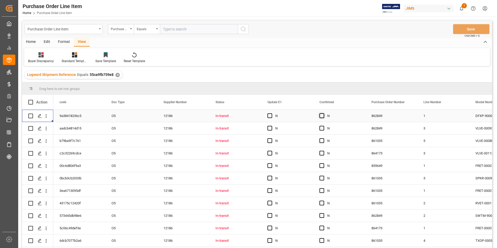
click at [322, 116] on span "Press SPACE to select this row." at bounding box center [322, 115] width 5 height 5
click at [323, 113] on input "Press SPACE to select this row." at bounding box center [323, 113] width 0 height 0
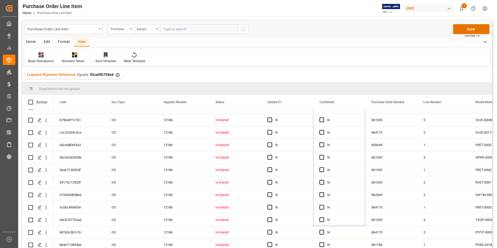
scroll to position [37, 0]
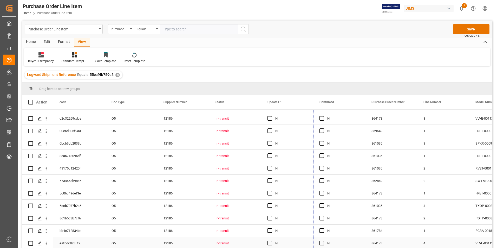
drag, startPoint x: 364, startPoint y: 121, endPoint x: 363, endPoint y: 244, distance: 123.5
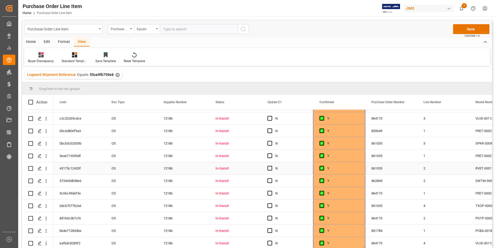
scroll to position [0, 0]
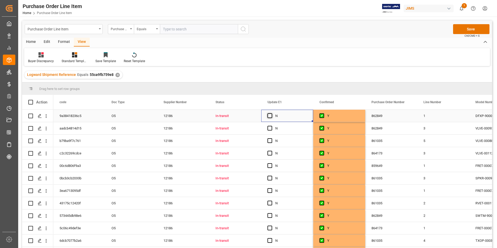
click at [268, 115] on span "Press SPACE to select this row." at bounding box center [270, 115] width 5 height 5
click at [271, 113] on input "Press SPACE to select this row." at bounding box center [271, 113] width 0 height 0
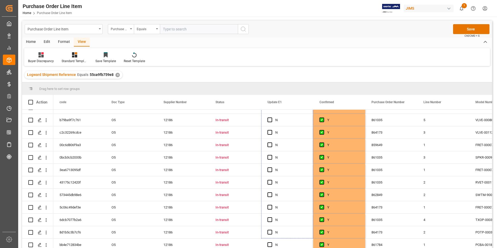
scroll to position [37, 0]
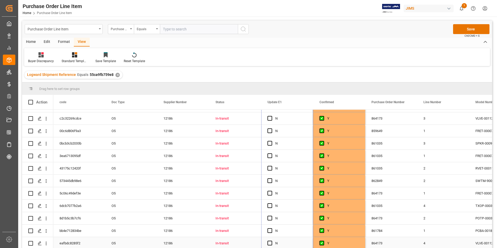
drag, startPoint x: 313, startPoint y: 121, endPoint x: 301, endPoint y: 245, distance: 123.8
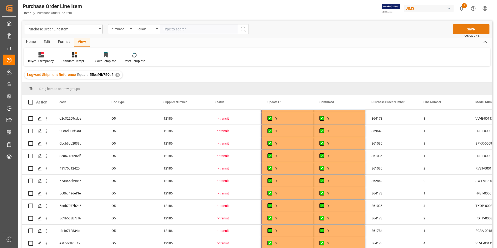
click at [476, 30] on button "Save" at bounding box center [471, 29] width 36 height 10
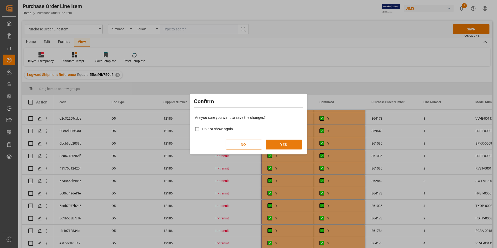
click at [295, 143] on button "YES" at bounding box center [284, 145] width 36 height 10
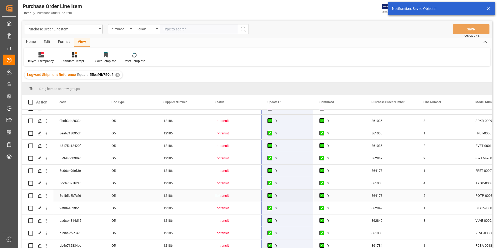
scroll to position [0, 0]
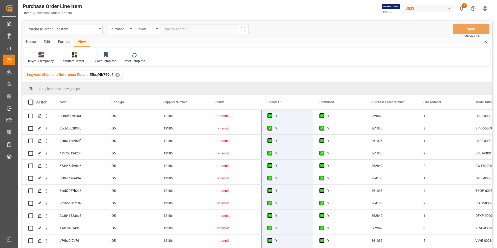
click at [29, 101] on span at bounding box center [30, 102] width 5 height 5
click at [32, 100] on input "checkbox" at bounding box center [32, 100] width 0 height 0
checkbox input "true"
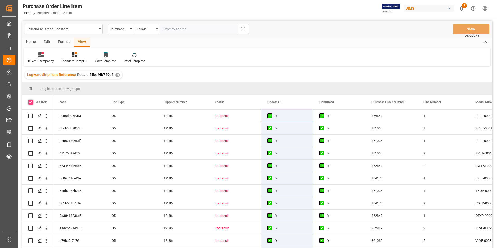
checkbox input "true"
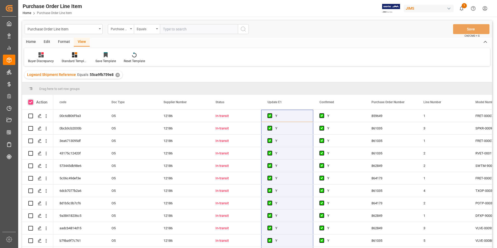
checkbox input "true"
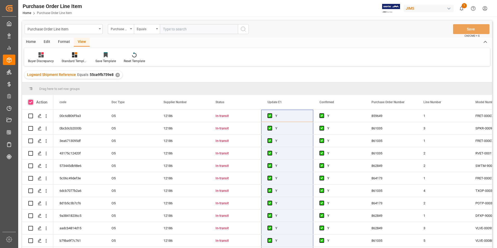
checkbox input "true"
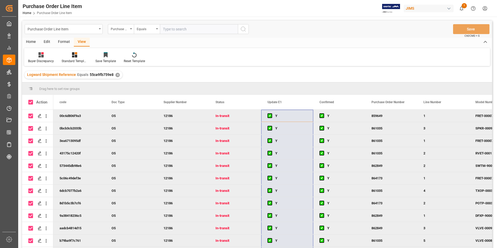
click at [30, 41] on div "Home" at bounding box center [31, 42] width 18 height 9
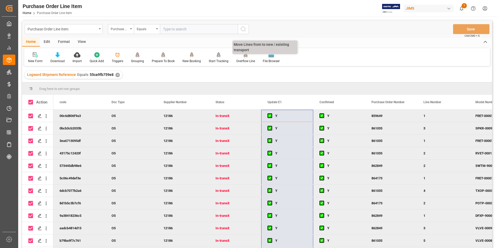
click at [244, 60] on div "Overflow Line" at bounding box center [245, 61] width 19 height 5
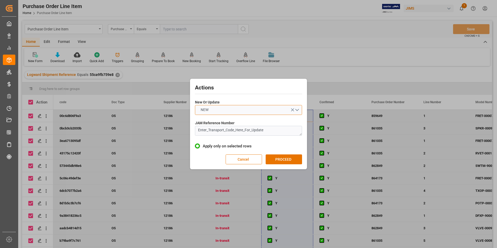
click at [224, 108] on button "NEW" at bounding box center [248, 110] width 107 height 10
click at [226, 120] on div "UPDATE" at bounding box center [248, 122] width 107 height 11
drag, startPoint x: 257, startPoint y: 135, endPoint x: 159, endPoint y: 136, distance: 98.3
click at [159, 136] on div "Actions New Or Update UPDATE JAM Reference Number Enter_Transport_Code_Here_For…" at bounding box center [248, 124] width 497 height 248
type textarea "77-10873-[GEOGRAPHIC_DATA]"
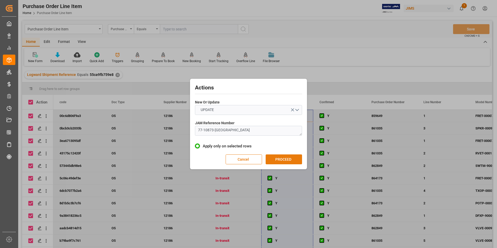
click at [278, 161] on button "PROCEED" at bounding box center [284, 159] width 36 height 10
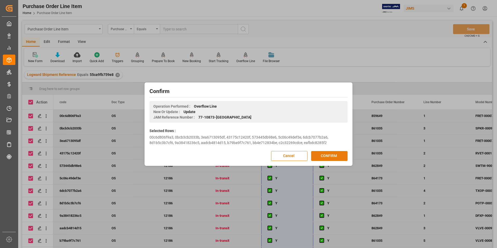
click at [321, 154] on button "CONFIRM" at bounding box center [329, 156] width 36 height 10
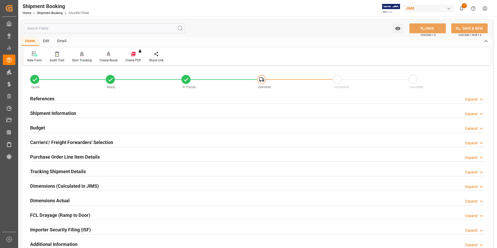
click at [56, 155] on h2 "Purchase Order Line Item Details" at bounding box center [65, 156] width 70 height 7
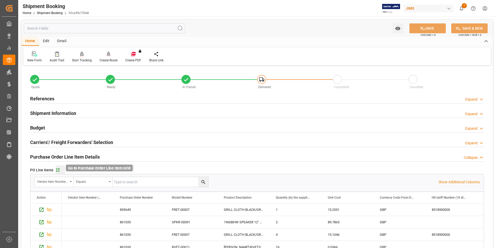
click at [58, 169] on icon "button" at bounding box center [58, 170] width 4 height 4
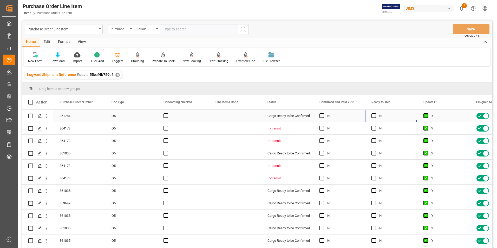
drag, startPoint x: 375, startPoint y: 114, endPoint x: 377, endPoint y: 116, distance: 2.7
click at [375, 114] on span "Press SPACE to select this row." at bounding box center [374, 115] width 5 height 5
click at [375, 113] on input "Press SPACE to select this row." at bounding box center [375, 113] width 0 height 0
click at [417, 120] on div "Y" at bounding box center [391, 116] width 52 height 12
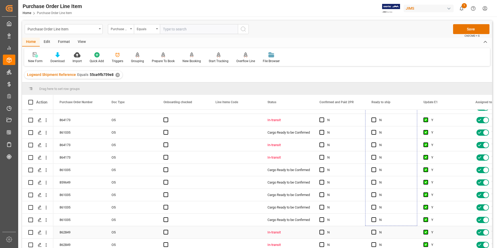
scroll to position [37, 0]
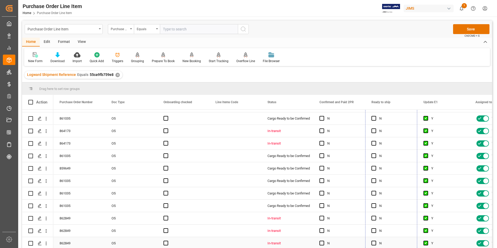
drag, startPoint x: 417, startPoint y: 121, endPoint x: 406, endPoint y: 243, distance: 121.9
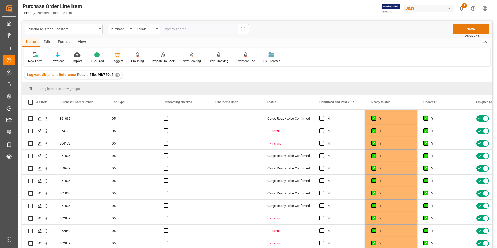
click at [467, 28] on button "Save" at bounding box center [471, 29] width 36 height 10
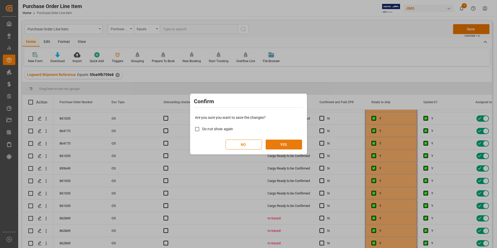
click at [283, 146] on button "YES" at bounding box center [284, 145] width 36 height 10
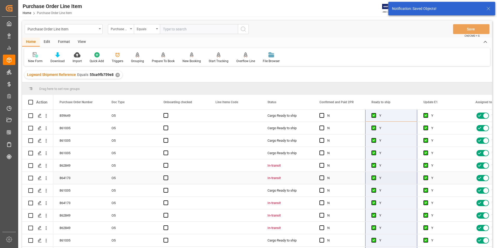
scroll to position [0, 0]
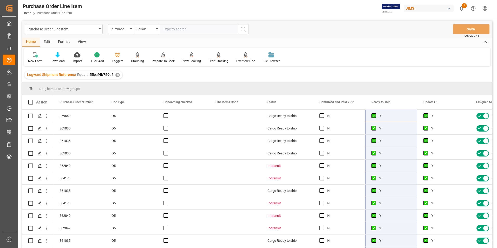
click at [81, 42] on div "View" at bounding box center [82, 42] width 16 height 9
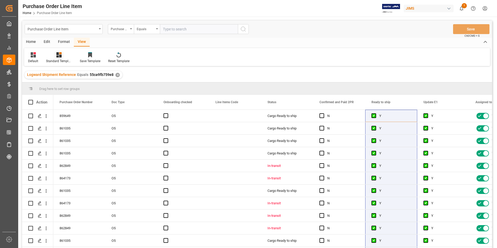
click at [56, 58] on div "Standard Templates" at bounding box center [59, 57] width 34 height 11
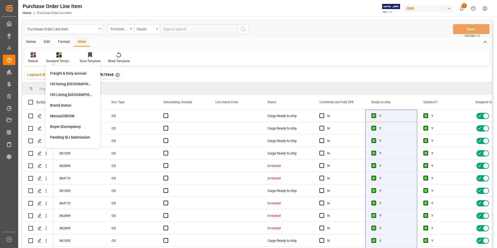
click at [61, 93] on div "HS Listing [GEOGRAPHIC_DATA]" at bounding box center [73, 94] width 46 height 5
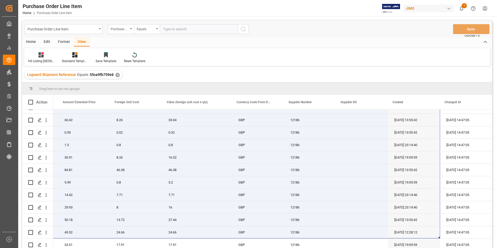
scroll to position [37, 0]
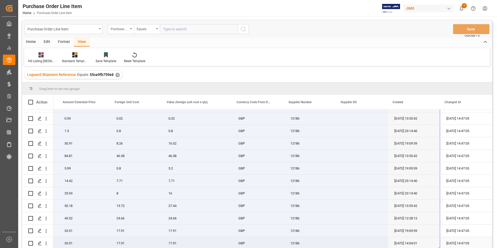
drag, startPoint x: 56, startPoint y: 113, endPoint x: 419, endPoint y: 247, distance: 387.0
click at [419, 247] on div "77-10873-GB 1 15.2551 15.26 8.26 8.26 GBP 12186 [DATE] 14:05:41 [DATE] 14:47:05…" at bounding box center [67, 162] width 850 height 175
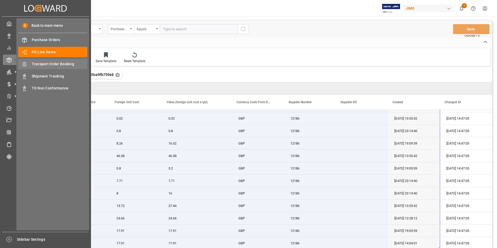
click at [53, 64] on span "Transport Order Booking" at bounding box center [60, 63] width 56 height 5
